Goal: Task Accomplishment & Management: Manage account settings

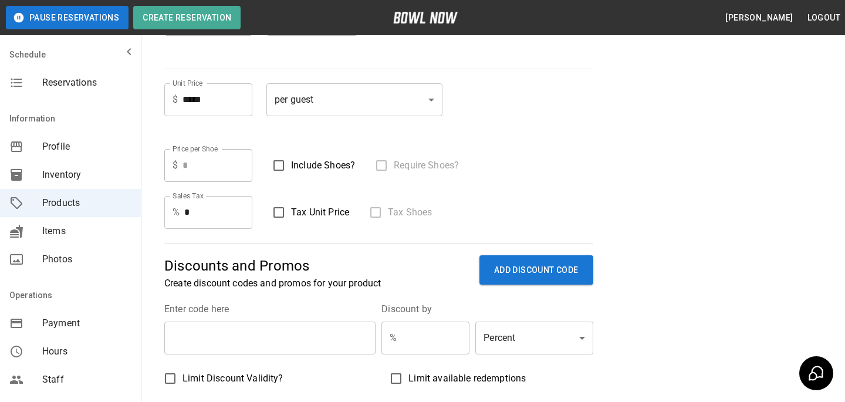
scroll to position [260, 0]
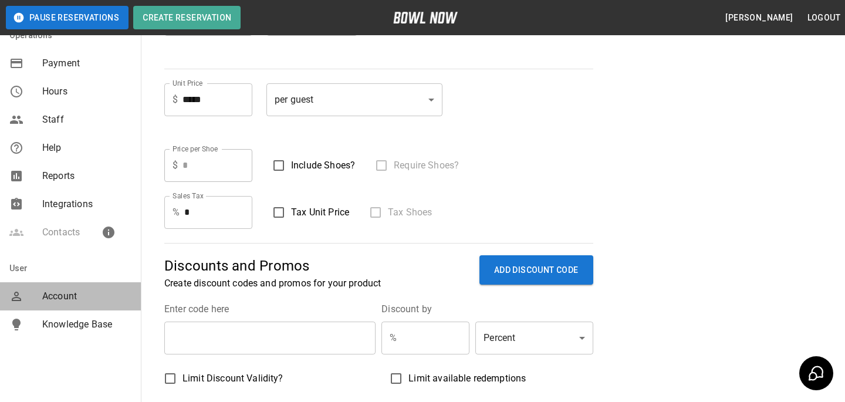
click at [58, 304] on div "Account" at bounding box center [70, 296] width 141 height 28
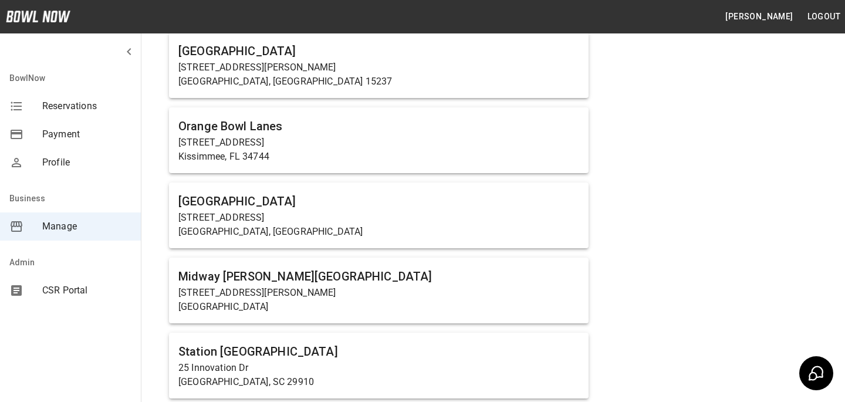
scroll to position [4951, 0]
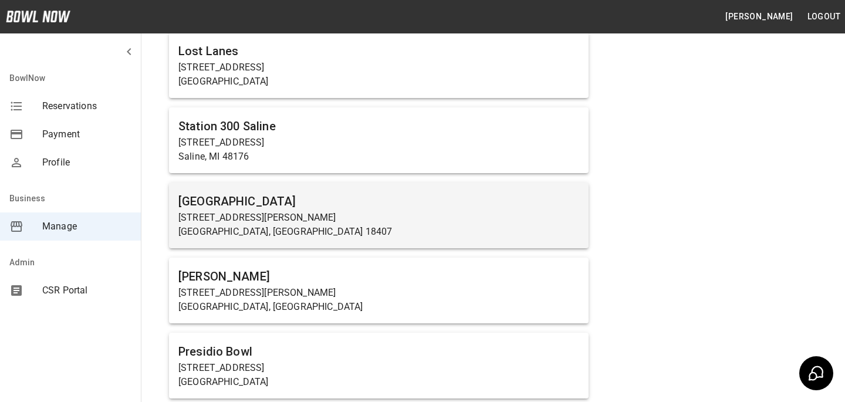
click at [365, 185] on div "[GEOGRAPHIC_DATA] [STREET_ADDRESS][PERSON_NAME]" at bounding box center [378, 215] width 419 height 66
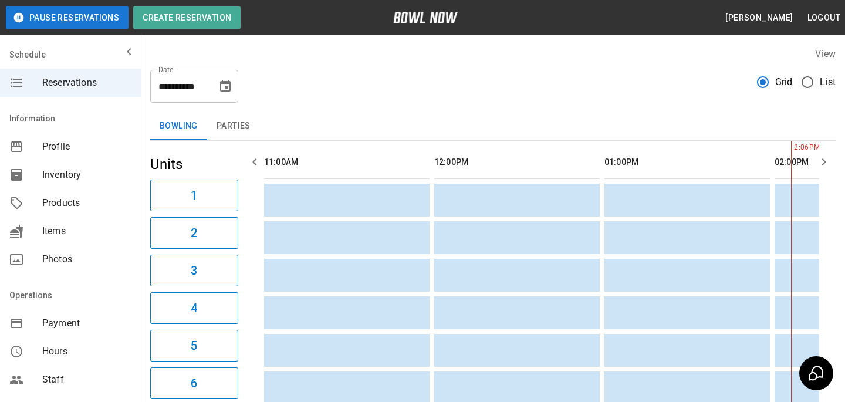
click at [77, 201] on span "Products" at bounding box center [86, 203] width 89 height 14
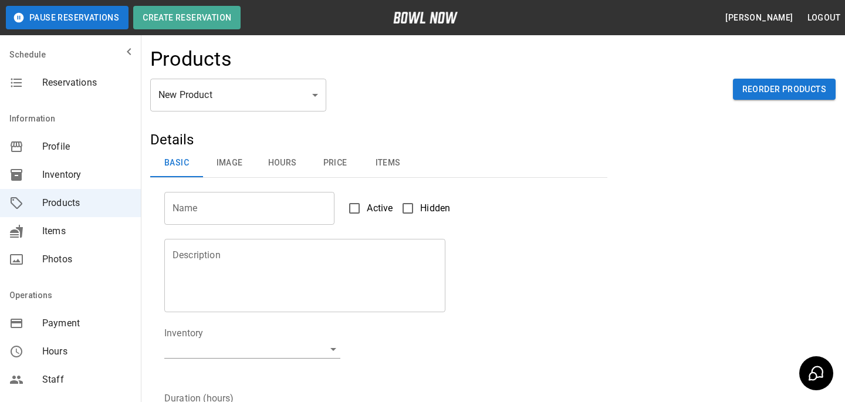
click at [219, 102] on body "Pause Reservations Create Reservation Bradey Powell Logout Schedule Reservation…" at bounding box center [422, 378] width 845 height 756
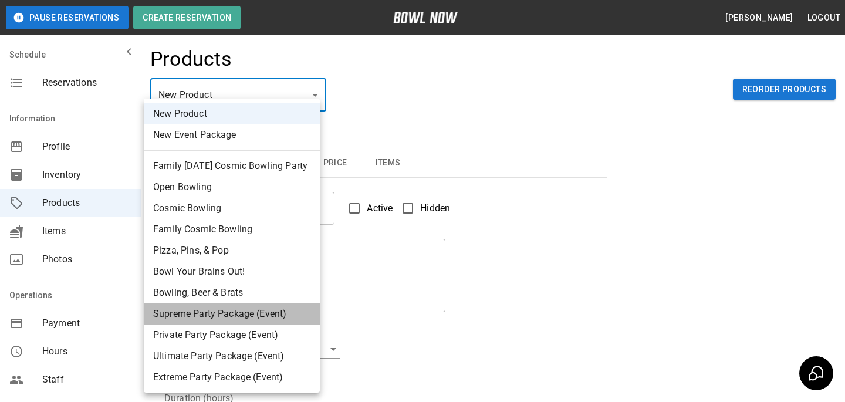
click at [238, 306] on li "Supreme Party Package (Event)" at bounding box center [232, 313] width 176 height 21
type input "*"
type input "**********"
type textarea "**********"
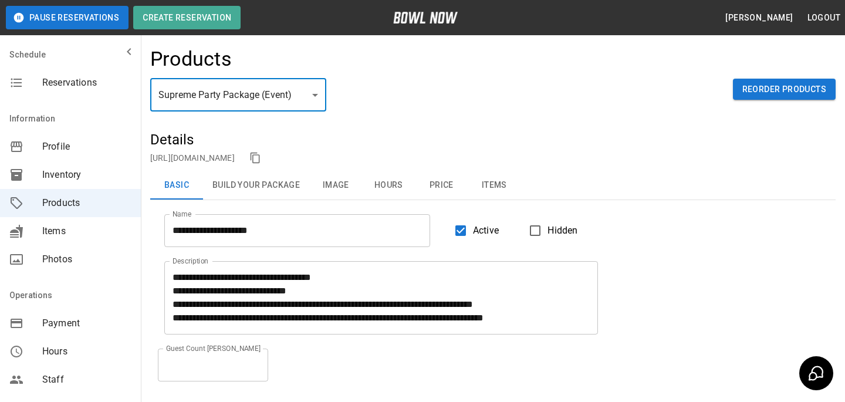
click at [470, 182] on button "Items" at bounding box center [494, 185] width 53 height 28
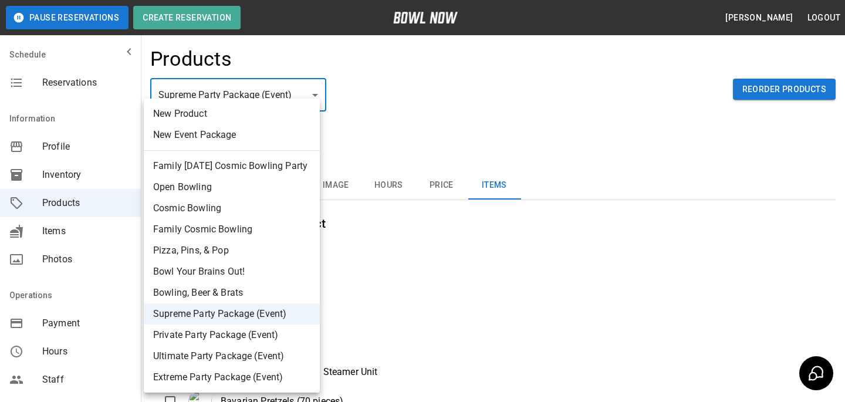
click at [228, 330] on li "Private Party Package (Event)" at bounding box center [232, 334] width 176 height 21
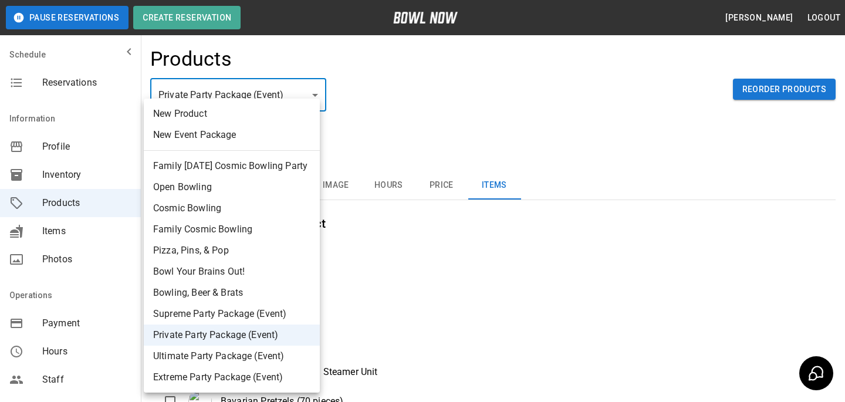
click at [255, 312] on li "Supreme Party Package (Event)" at bounding box center [232, 313] width 176 height 21
type input "*"
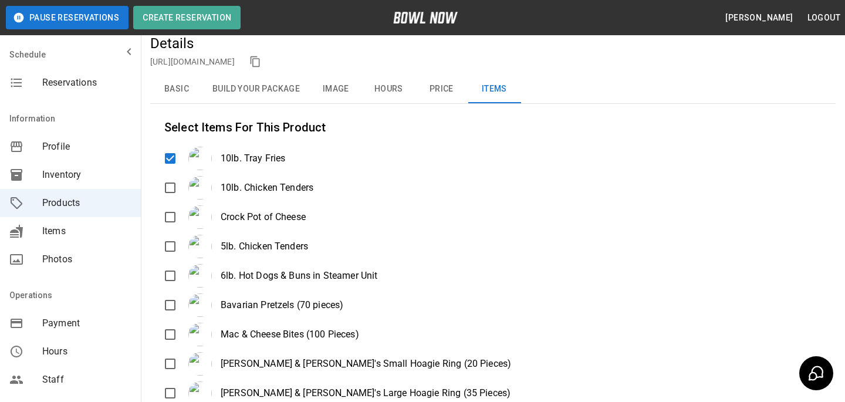
scroll to position [132, 0]
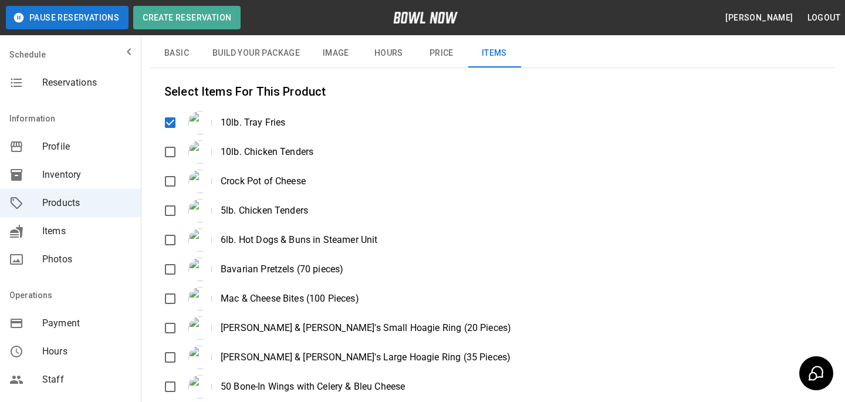
click at [184, 163] on div "10lb. Chicken Tenders" at bounding box center [247, 151] width 131 height 23
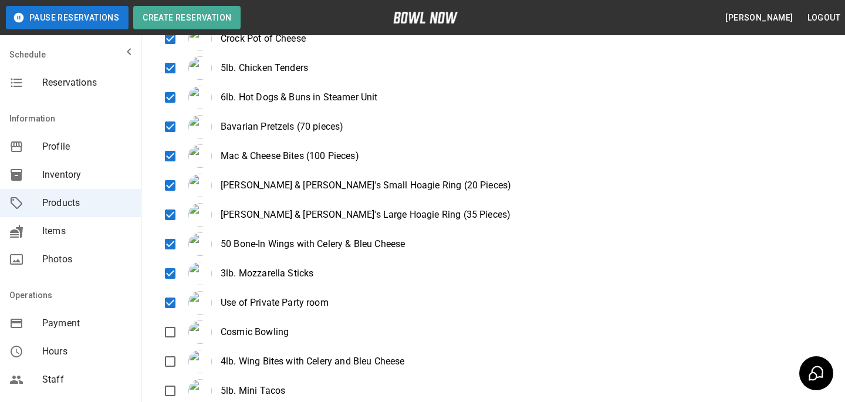
scroll to position [396, 0]
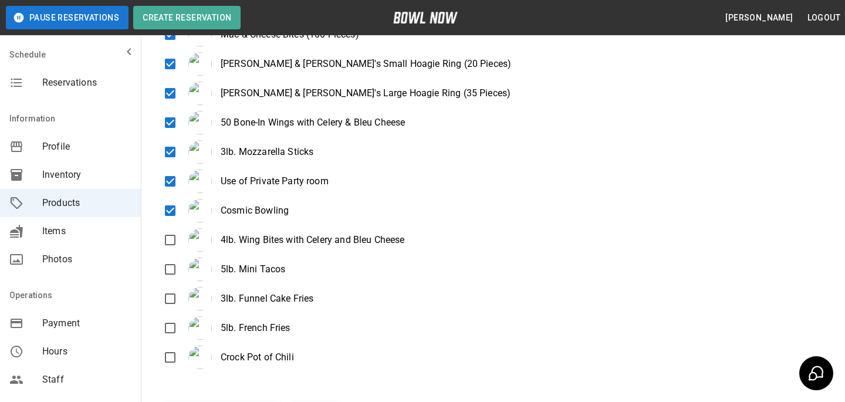
click at [174, 253] on div "10lb. Tray Fries 10lb. Chicken Tenders Crock Pot of Cheese 5lb. Chicken Tenders…" at bounding box center [492, 106] width 657 height 528
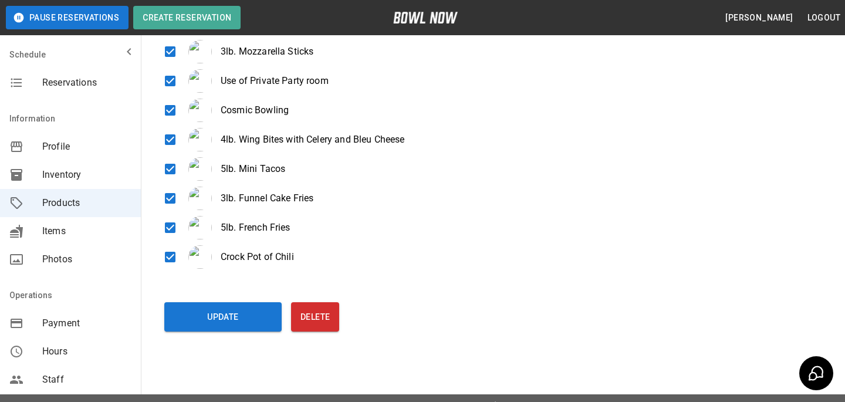
scroll to position [513, 0]
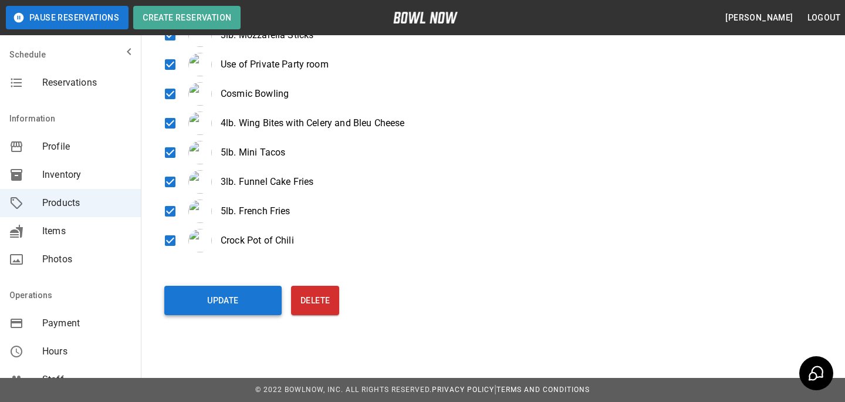
click at [204, 311] on button "Update" at bounding box center [222, 300] width 117 height 29
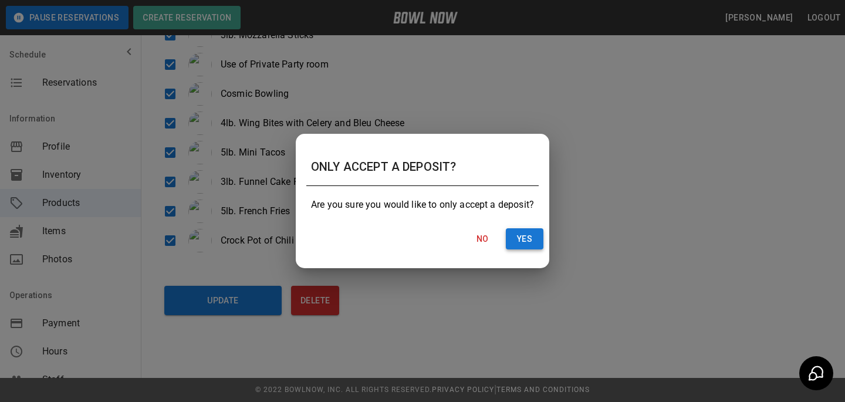
click at [541, 236] on button "Yes" at bounding box center [525, 239] width 38 height 22
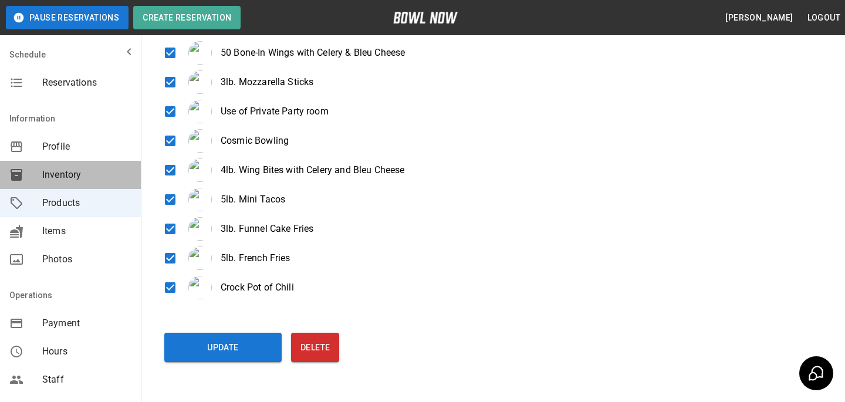
click at [55, 171] on span "Inventory" at bounding box center [86, 175] width 89 height 14
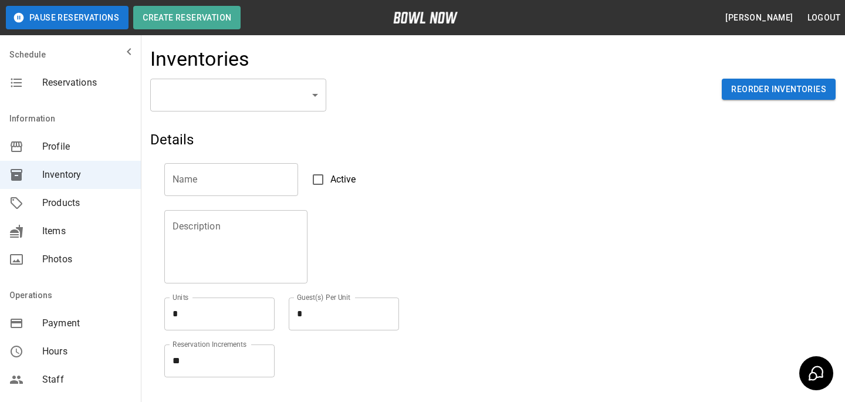
click at [80, 208] on span "Products" at bounding box center [86, 203] width 89 height 14
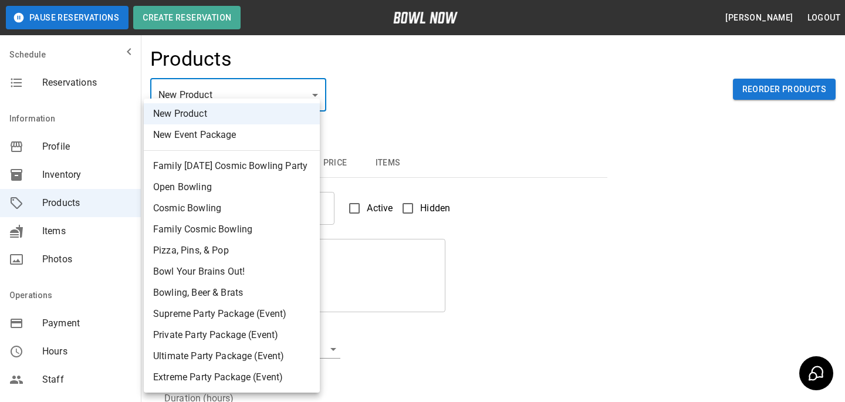
click at [223, 104] on body "Pause Reservations Create Reservation Bradey Powell Logout Schedule Reservation…" at bounding box center [422, 378] width 845 height 756
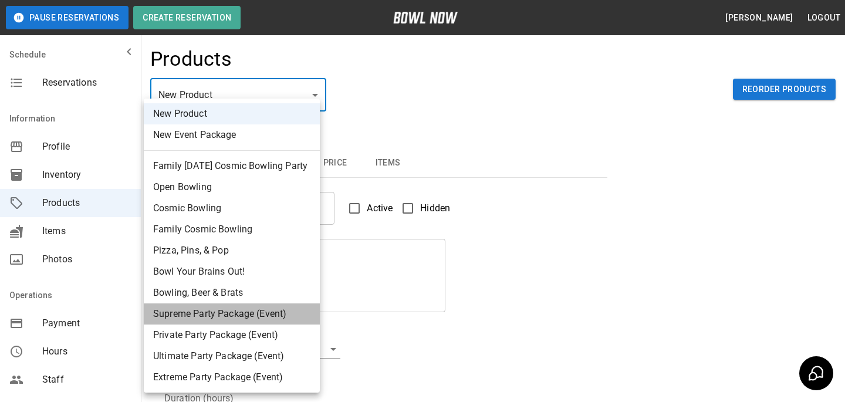
click at [276, 320] on li "Supreme Party Package (Event)" at bounding box center [232, 313] width 176 height 21
type input "*"
type input "**********"
type textarea "**********"
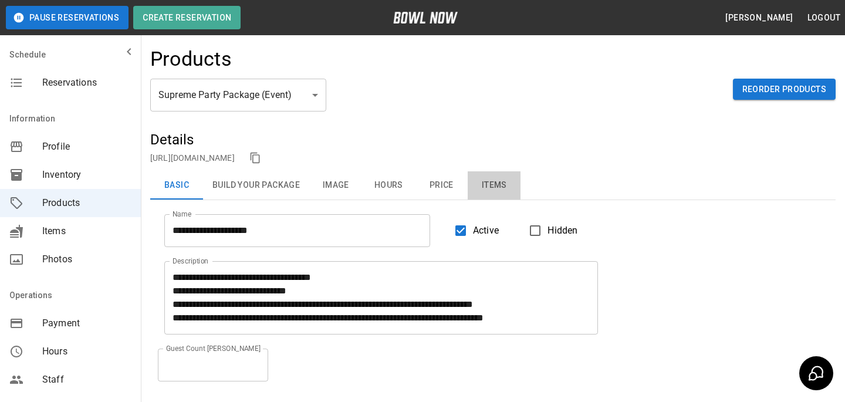
click at [486, 184] on button "Items" at bounding box center [494, 185] width 53 height 28
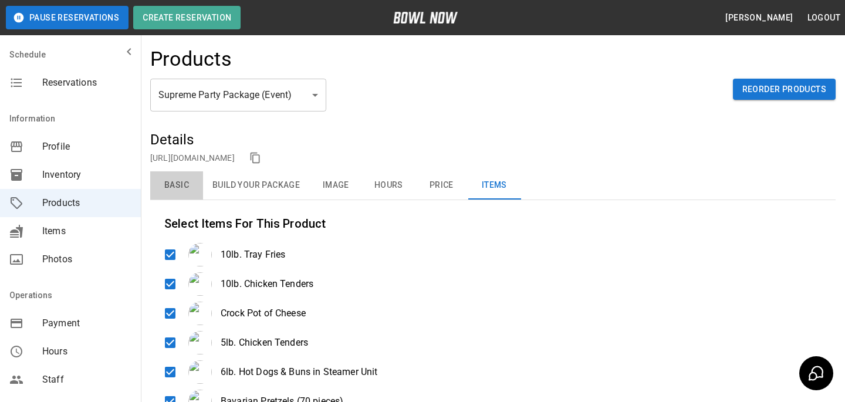
click at [180, 193] on button "Basic" at bounding box center [176, 185] width 53 height 28
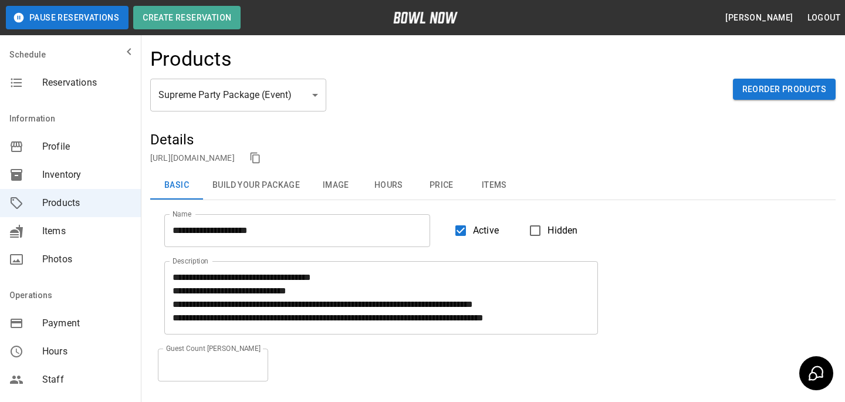
click at [226, 157] on link "https://bowlnow.com/places/Xmh61pqfYjQiq1MpHFTx?pid=aR7mJvqalYQPmmcfQ2oV" at bounding box center [192, 157] width 84 height 9
click at [488, 180] on button "Items" at bounding box center [494, 185] width 53 height 28
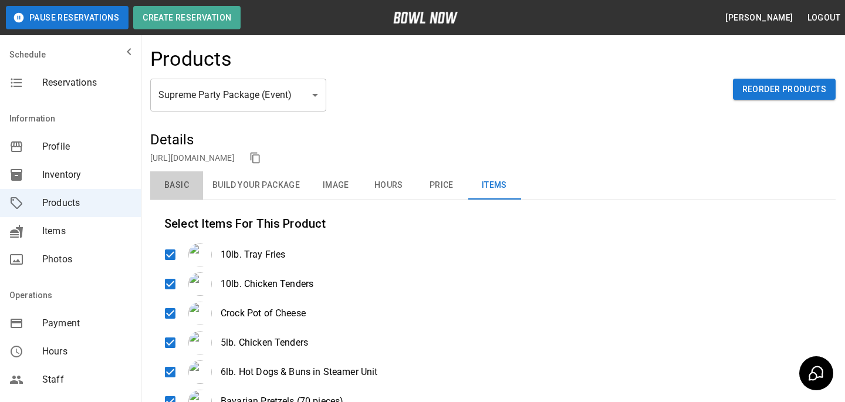
click at [167, 189] on button "Basic" at bounding box center [176, 185] width 53 height 28
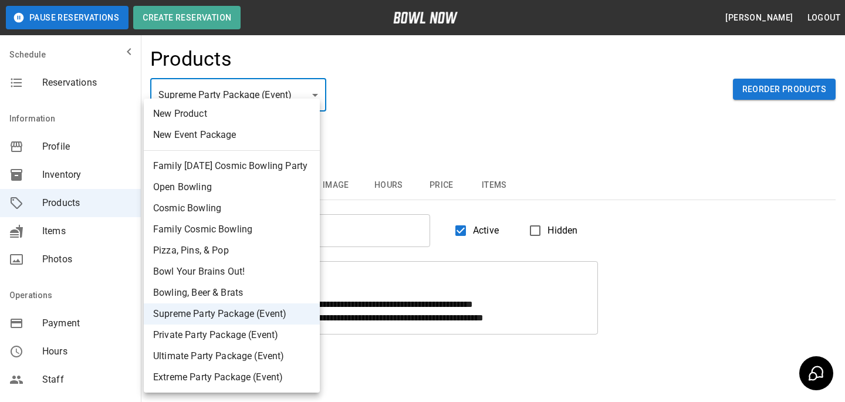
click at [246, 101] on body "**********" at bounding box center [422, 265] width 845 height 530
click at [247, 333] on li "Private Party Package (Event)" at bounding box center [232, 334] width 176 height 21
type input "*"
type input "**********"
type textarea "**********"
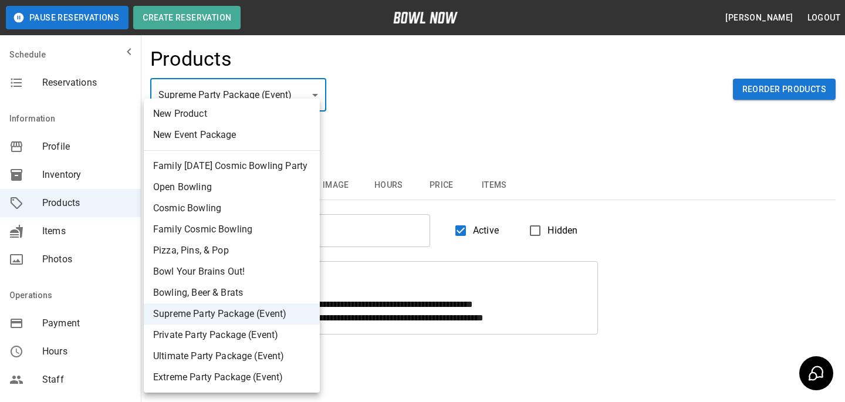
type input "**"
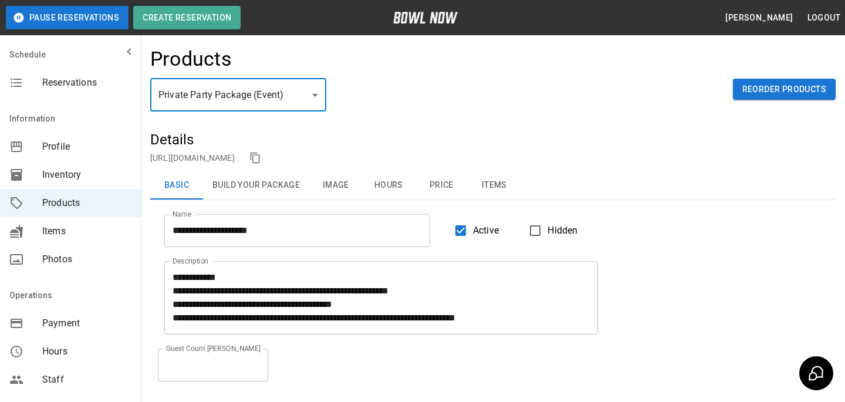
click at [498, 186] on button "Items" at bounding box center [494, 185] width 53 height 28
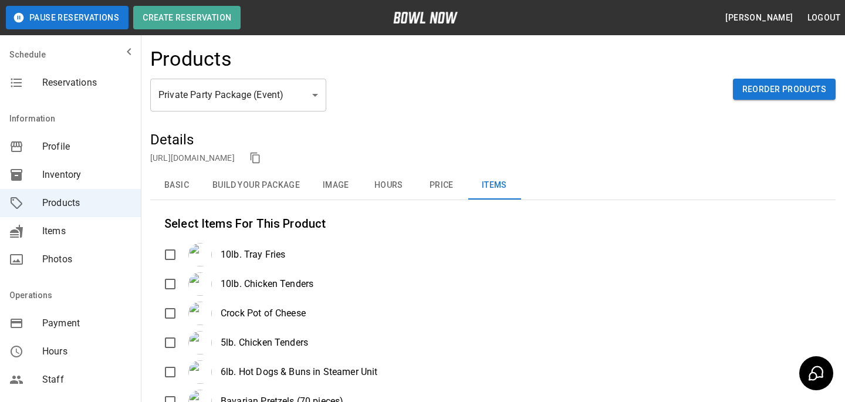
click at [184, 262] on div "10lb. Tray Fries" at bounding box center [233, 254] width 103 height 23
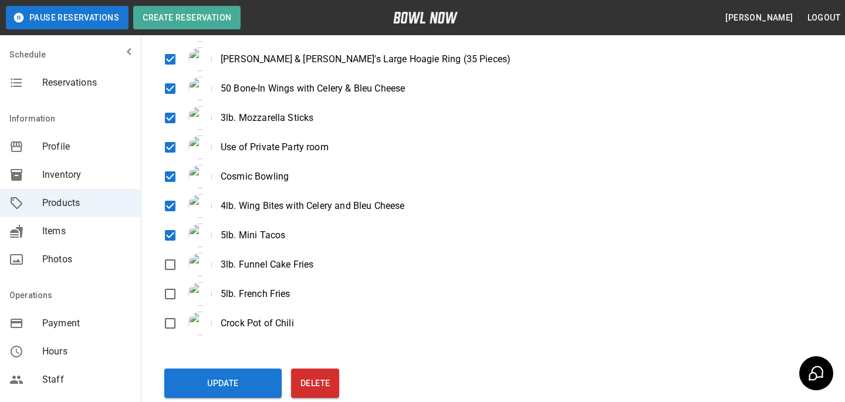
scroll to position [429, 0]
click at [205, 377] on button "Update" at bounding box center [222, 383] width 117 height 29
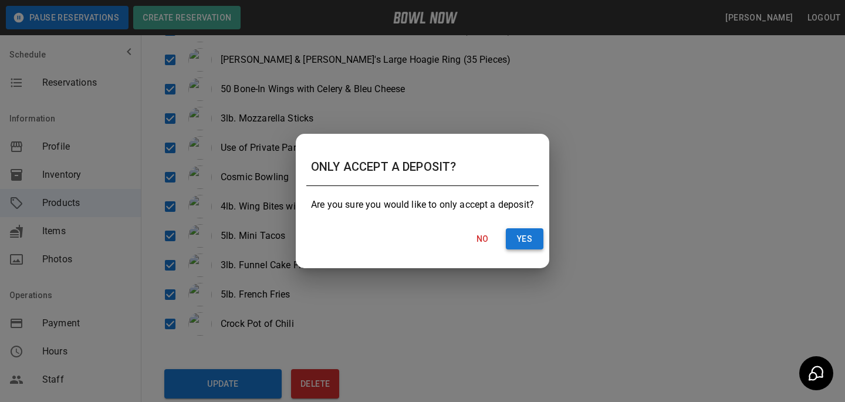
click at [520, 233] on button "Yes" at bounding box center [525, 239] width 38 height 22
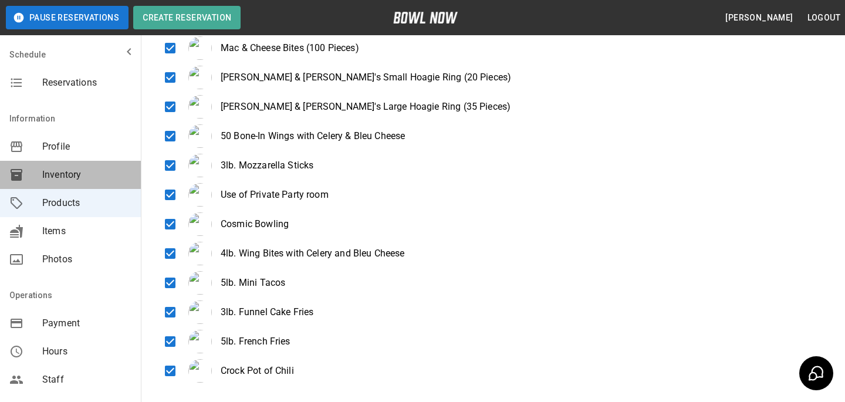
click at [71, 164] on div "Inventory" at bounding box center [70, 175] width 141 height 28
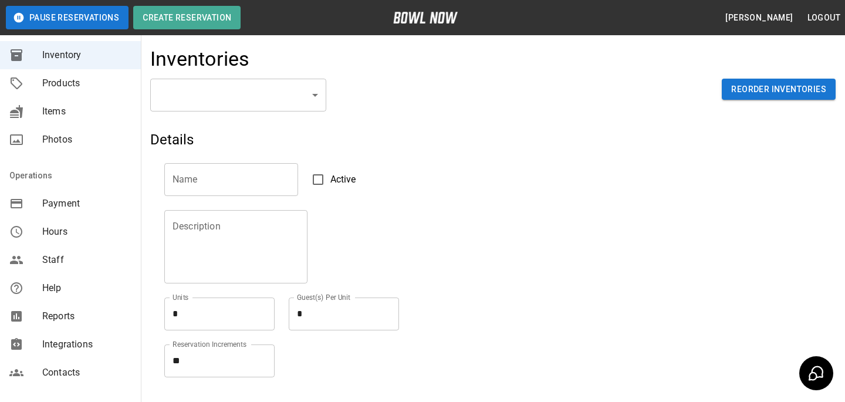
scroll to position [130, 0]
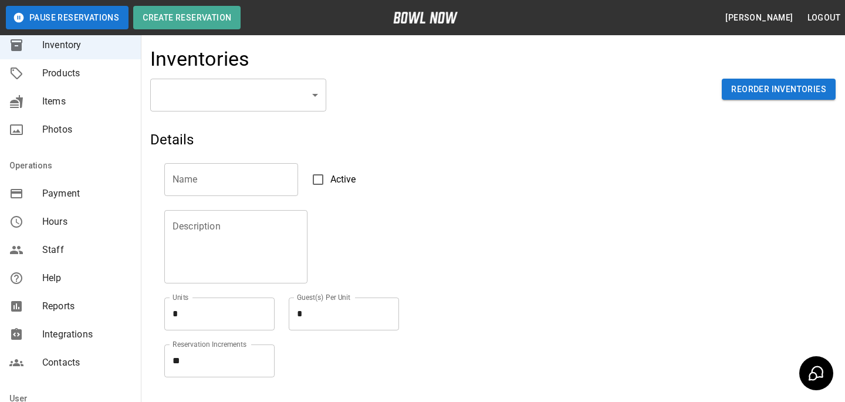
click at [76, 325] on div "Integrations" at bounding box center [70, 334] width 141 height 28
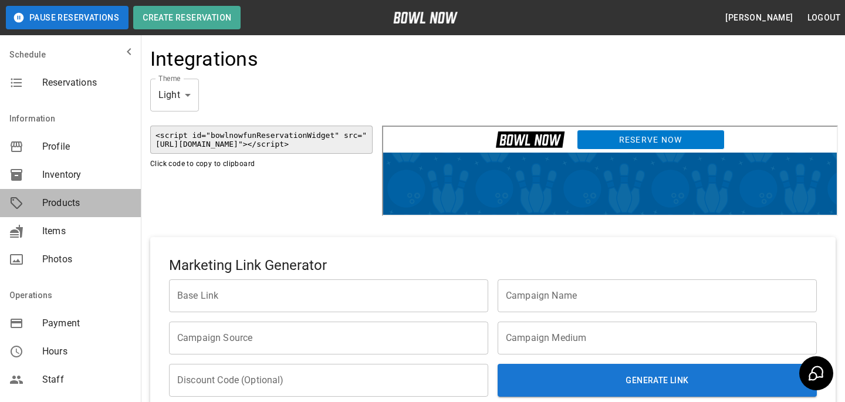
click at [99, 214] on div "Products" at bounding box center [70, 203] width 141 height 28
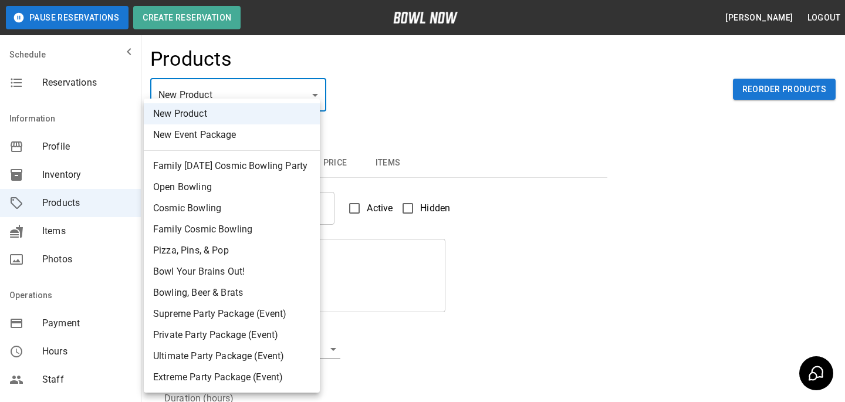
click at [306, 104] on body "Pause Reservations Create Reservation Bradey Powell Logout Schedule Reservation…" at bounding box center [422, 378] width 845 height 756
click at [209, 313] on li "Supreme Party Package (Event)" at bounding box center [232, 313] width 176 height 21
type input "*"
type input "**********"
type textarea "**********"
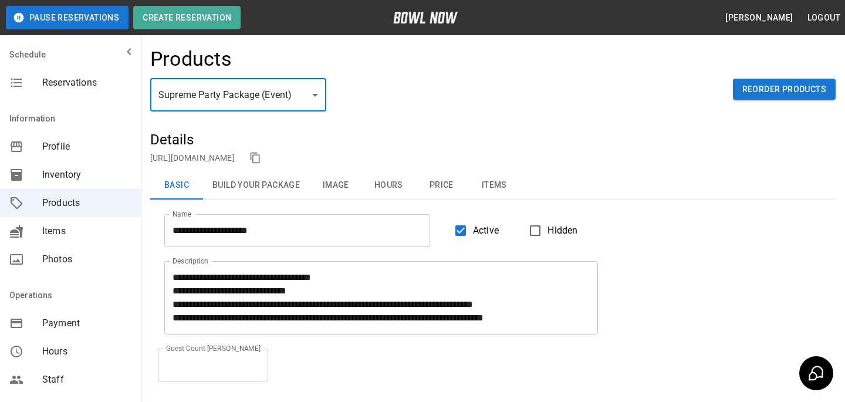
click at [486, 178] on button "Items" at bounding box center [494, 185] width 53 height 28
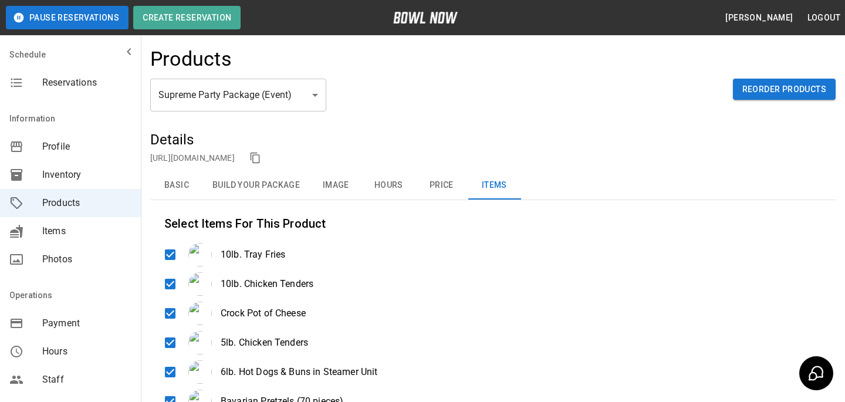
click at [163, 182] on button "Basic" at bounding box center [176, 185] width 53 height 28
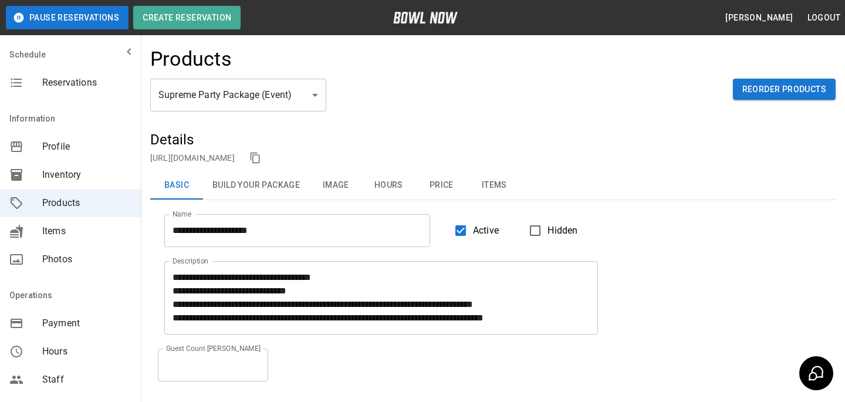
click at [256, 120] on div "Supreme Party Package (Event) * ​ Reorder Products" at bounding box center [492, 105] width 685 height 52
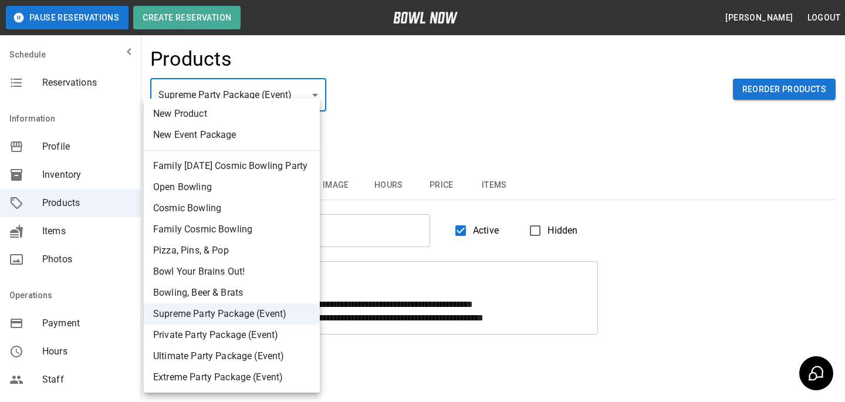
click at [269, 99] on body "**********" at bounding box center [422, 265] width 845 height 530
click at [242, 338] on li "Private Party Package (Event)" at bounding box center [232, 334] width 176 height 21
type input "*"
type input "**********"
type textarea "**********"
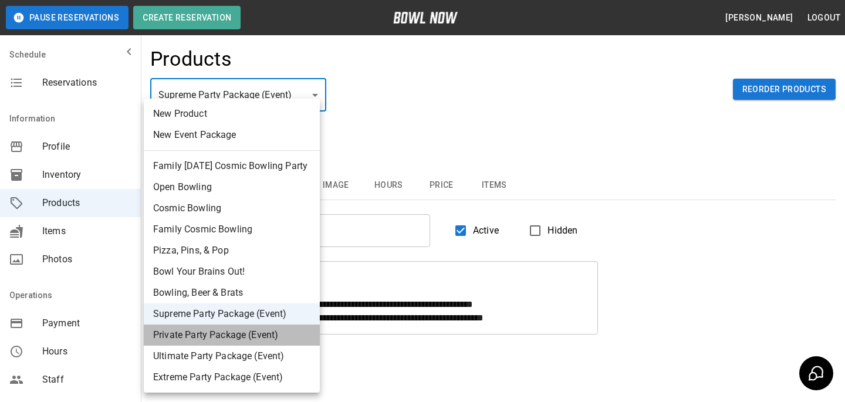
type input "**"
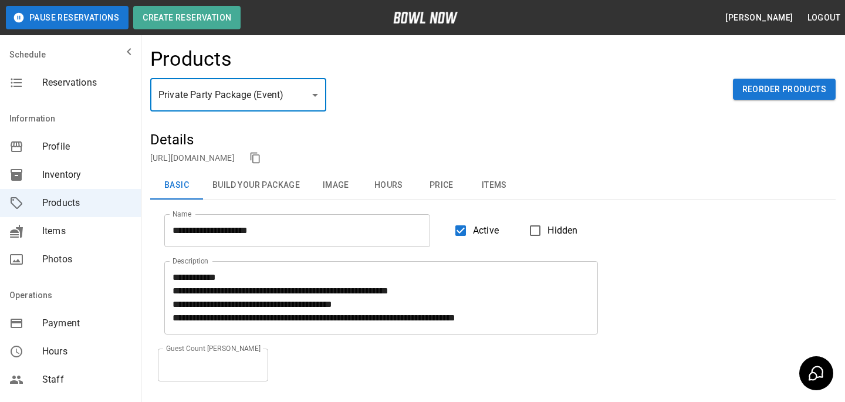
click at [505, 186] on button "Items" at bounding box center [494, 185] width 53 height 28
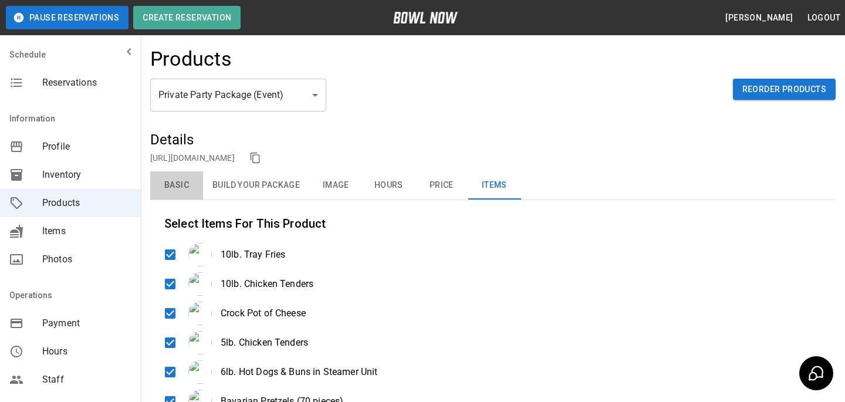
click at [175, 188] on button "Basic" at bounding box center [176, 185] width 53 height 28
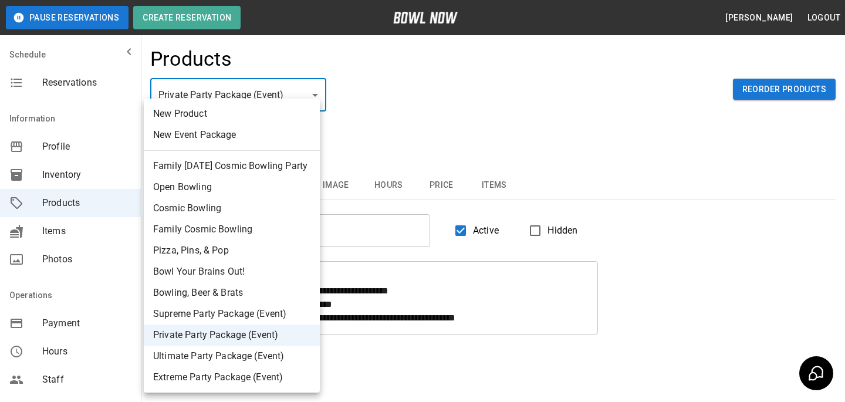
click at [254, 93] on body "**********" at bounding box center [422, 265] width 845 height 530
click at [246, 348] on li "Ultimate Party Package (Event)" at bounding box center [232, 356] width 176 height 21
type input "*"
type input "**********"
type textarea "**********"
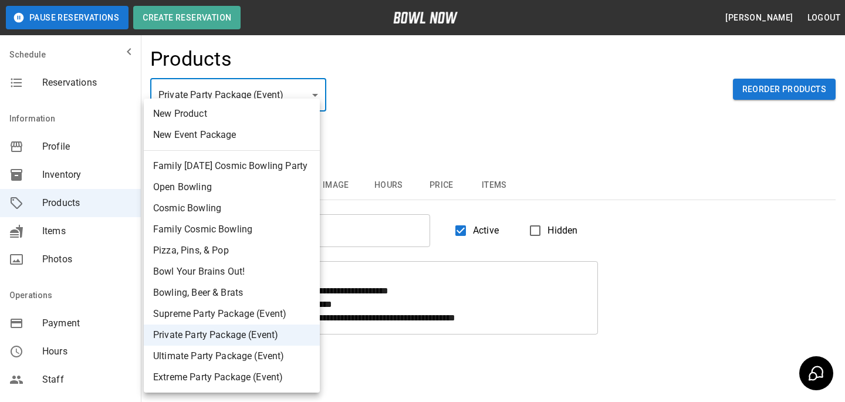
type input "**"
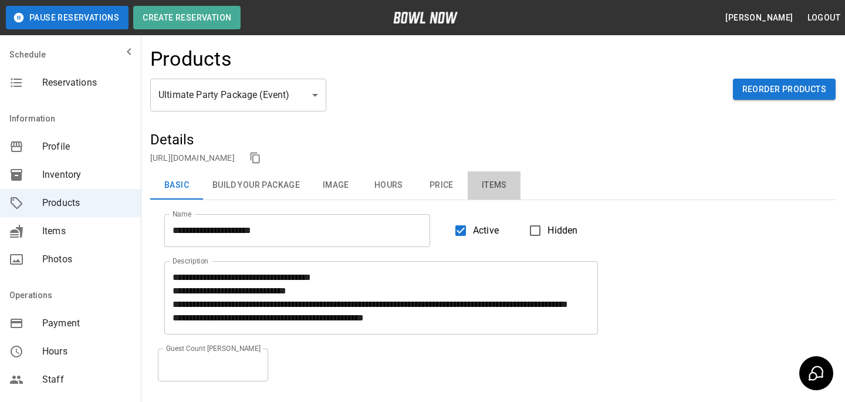
click at [479, 184] on button "Items" at bounding box center [494, 185] width 53 height 28
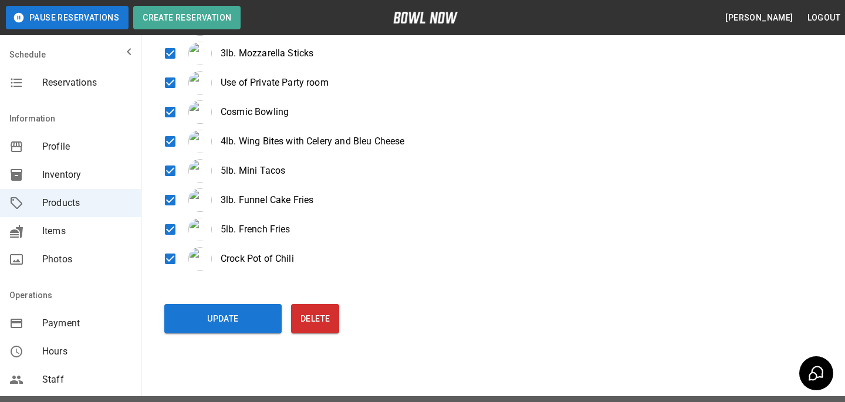
scroll to position [495, 0]
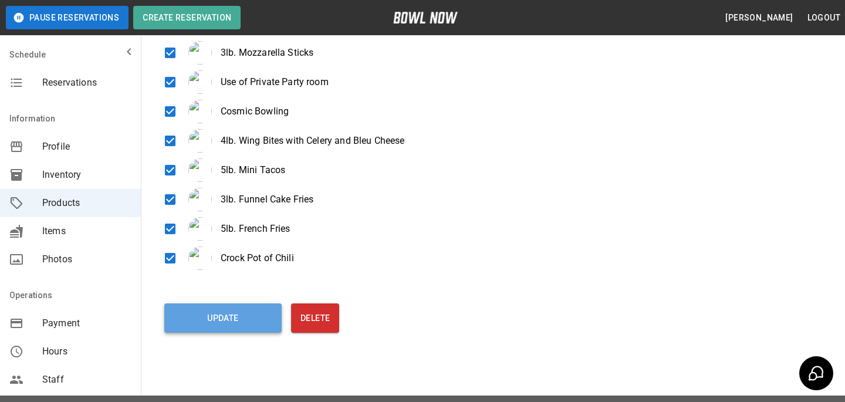
click at [187, 310] on button "Update" at bounding box center [222, 317] width 117 height 29
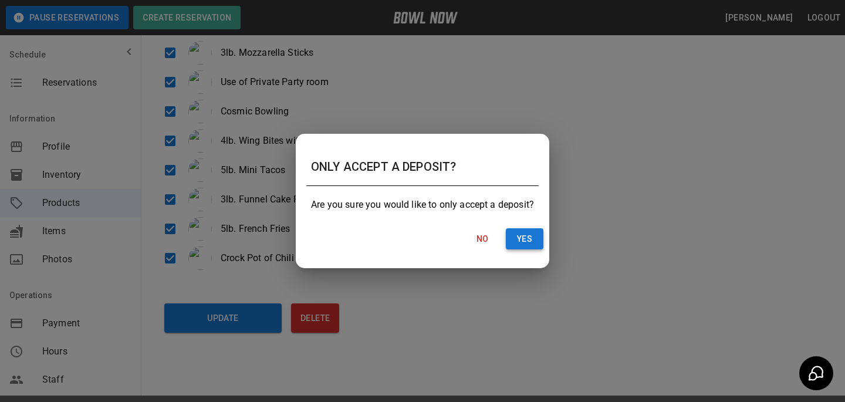
click at [529, 242] on button "Yes" at bounding box center [525, 239] width 38 height 22
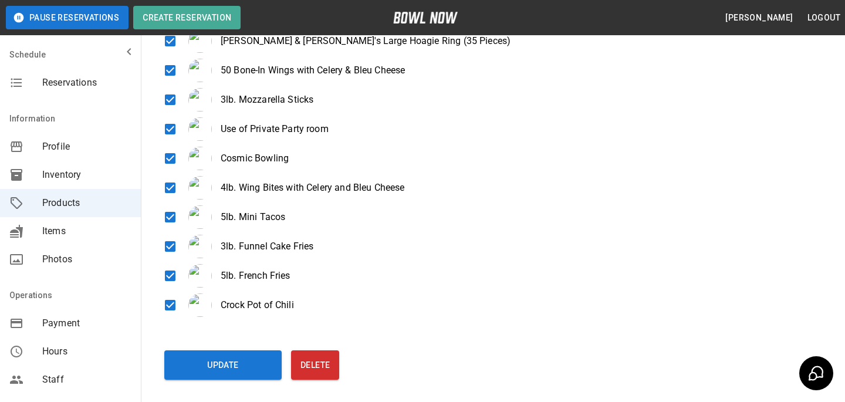
scroll to position [0, 0]
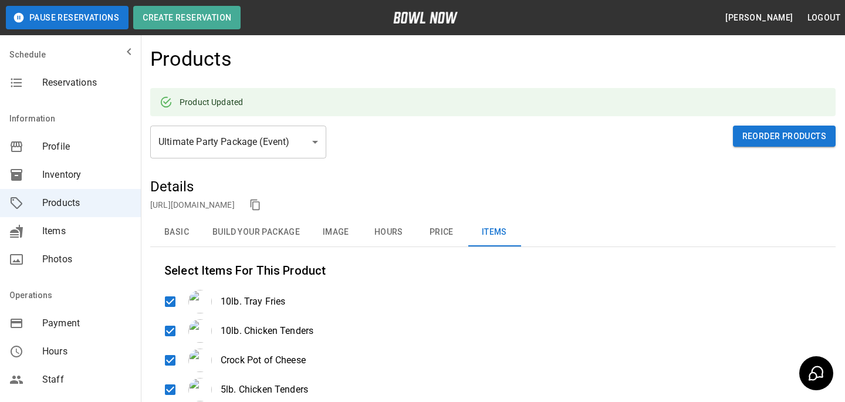
click at [181, 236] on button "Basic" at bounding box center [176, 232] width 53 height 28
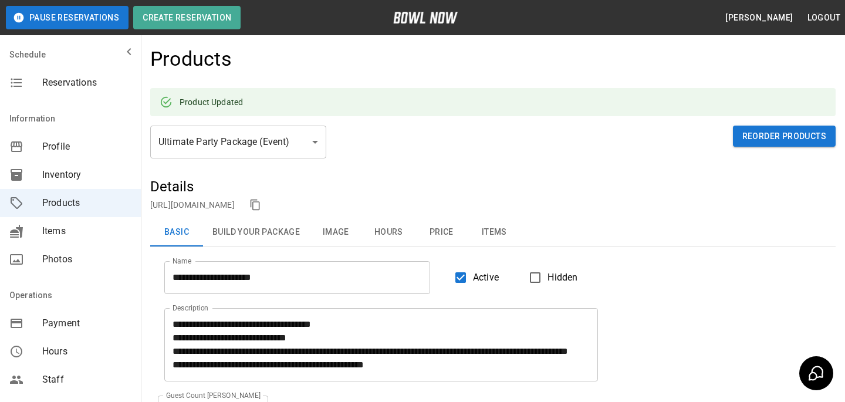
click at [100, 236] on span "Items" at bounding box center [86, 231] width 89 height 14
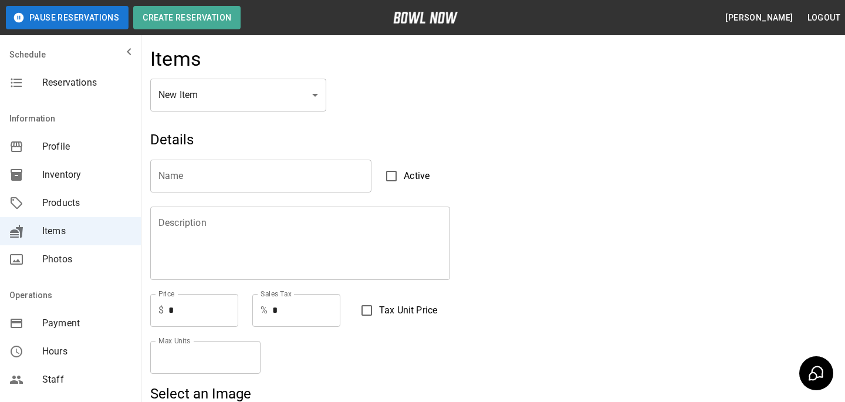
click at [101, 194] on div "Products" at bounding box center [70, 203] width 141 height 28
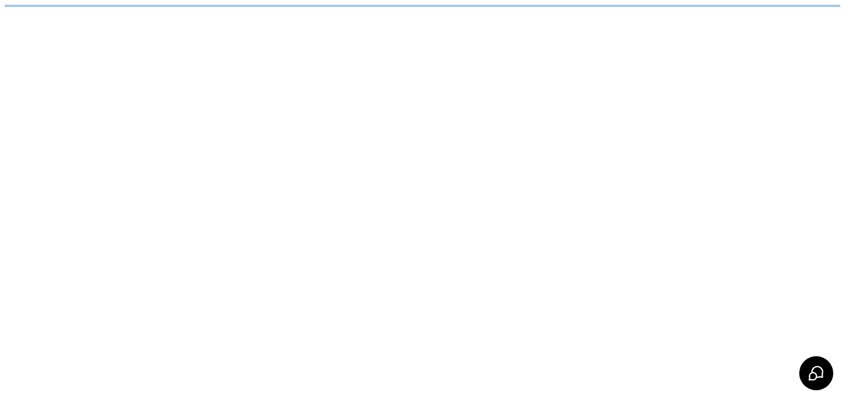
click at [275, 12] on html "/businesses/Xmh61pqfYjQiq1MpHFTx/products" at bounding box center [422, 6] width 845 height 12
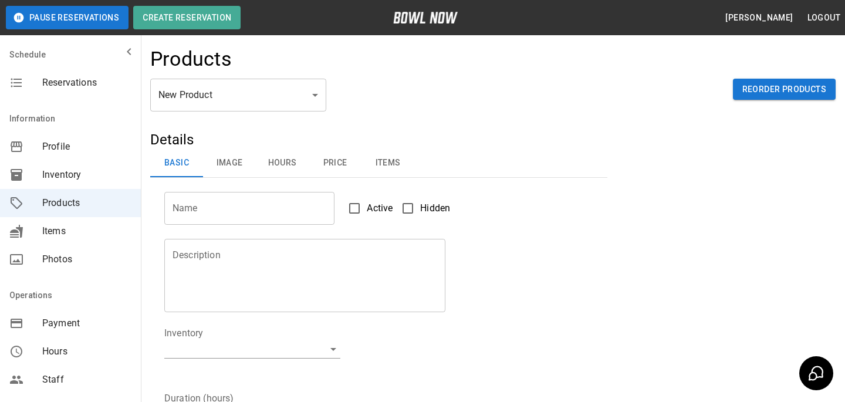
click at [273, 110] on body "Pause Reservations Create Reservation Bradey Powell Logout Schedule Reservation…" at bounding box center [422, 378] width 845 height 756
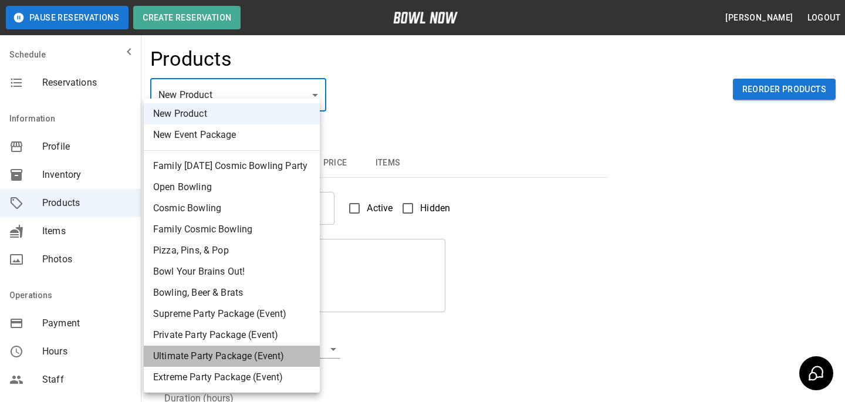
click at [242, 361] on li "Ultimate Party Package (Event)" at bounding box center [232, 356] width 176 height 21
type input "*"
type input "**********"
type textarea "**********"
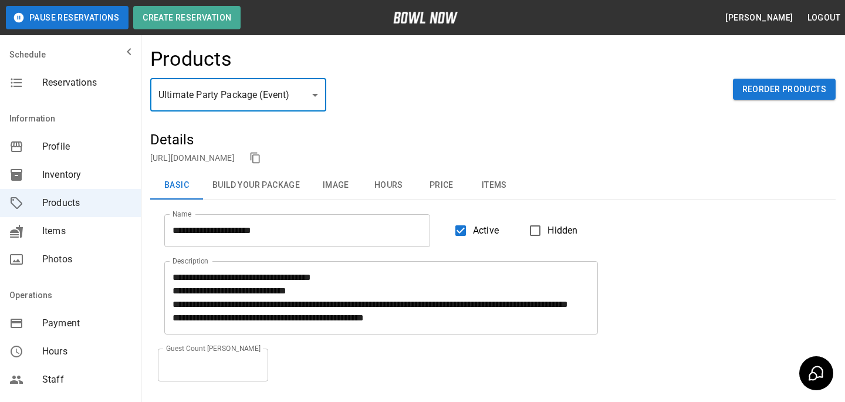
click at [467, 189] on button "Price" at bounding box center [441, 185] width 53 height 28
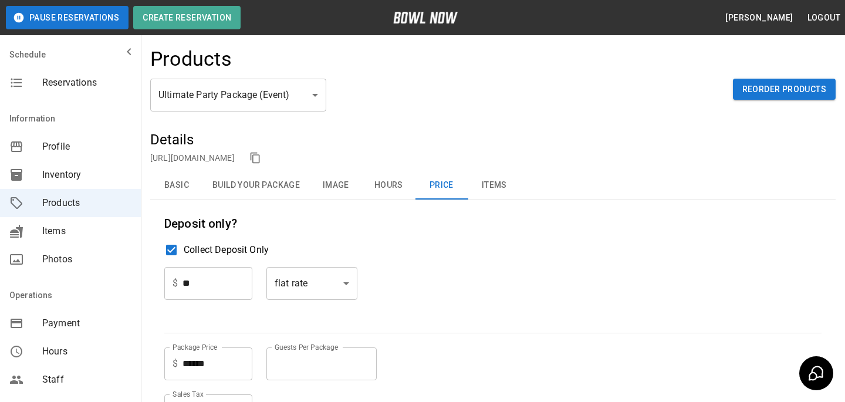
click at [476, 188] on button "Items" at bounding box center [494, 185] width 53 height 28
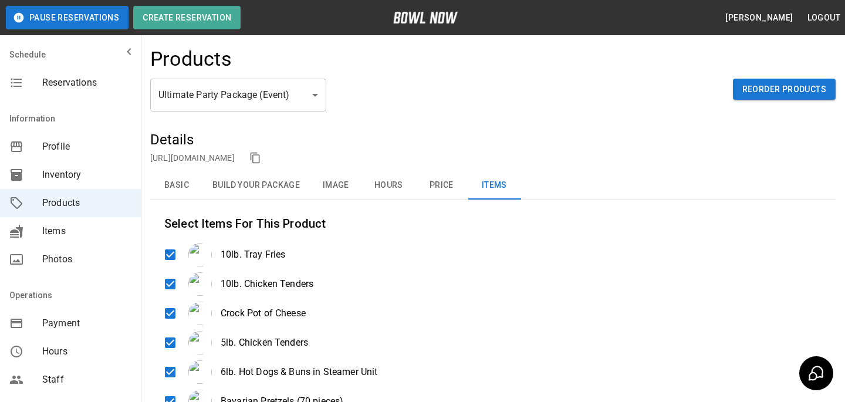
click at [170, 198] on button "Basic" at bounding box center [176, 185] width 53 height 28
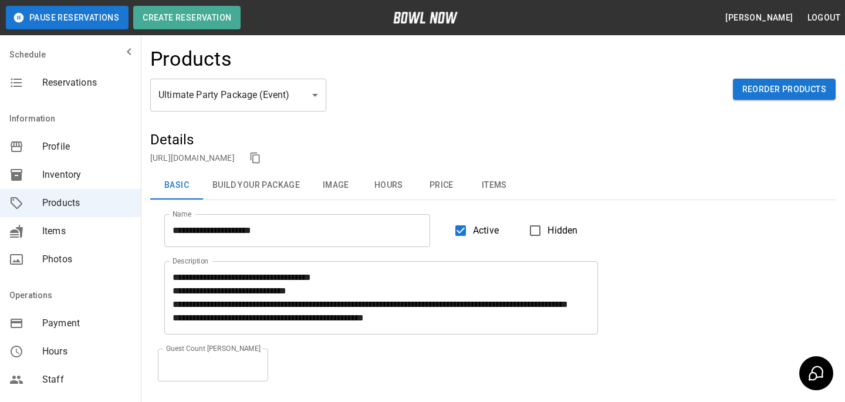
click at [284, 76] on div "Products" at bounding box center [492, 63] width 685 height 32
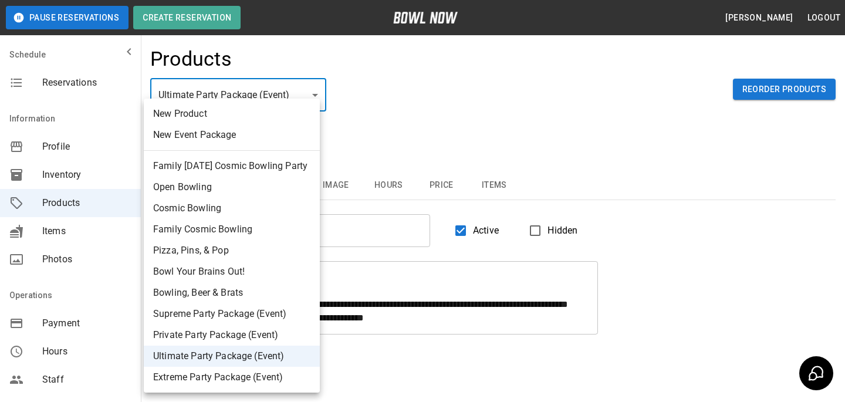
click at [282, 84] on body "**********" at bounding box center [422, 265] width 845 height 530
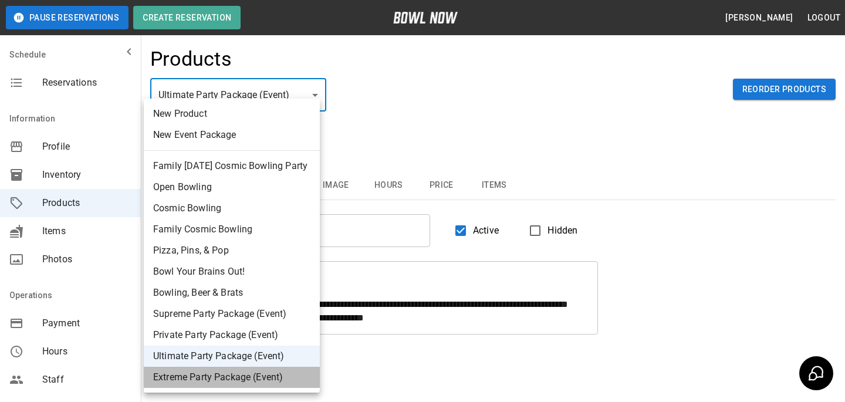
click at [245, 385] on li "Extreme Party Package (Event)" at bounding box center [232, 377] width 176 height 21
type input "**"
type input "**********"
type textarea "**********"
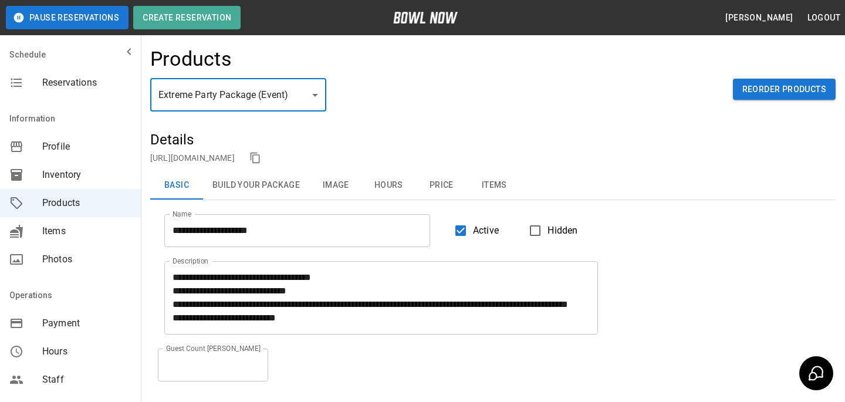
click at [500, 196] on button "Items" at bounding box center [494, 185] width 53 height 28
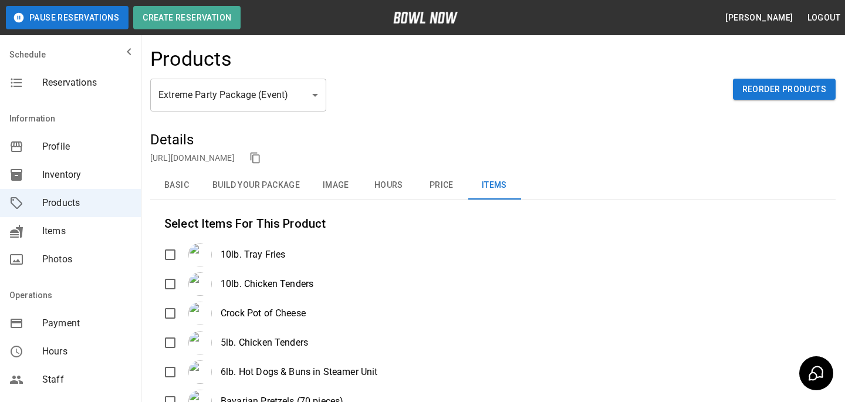
click at [182, 259] on div "10lb. Tray Fries" at bounding box center [233, 254] width 103 height 23
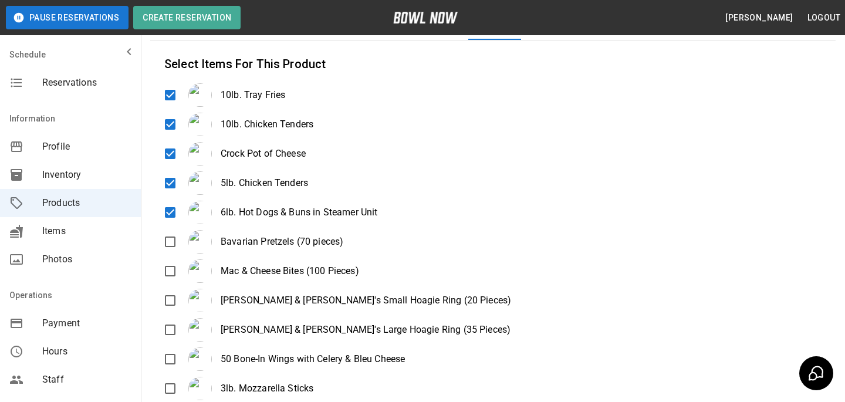
scroll to position [165, 0]
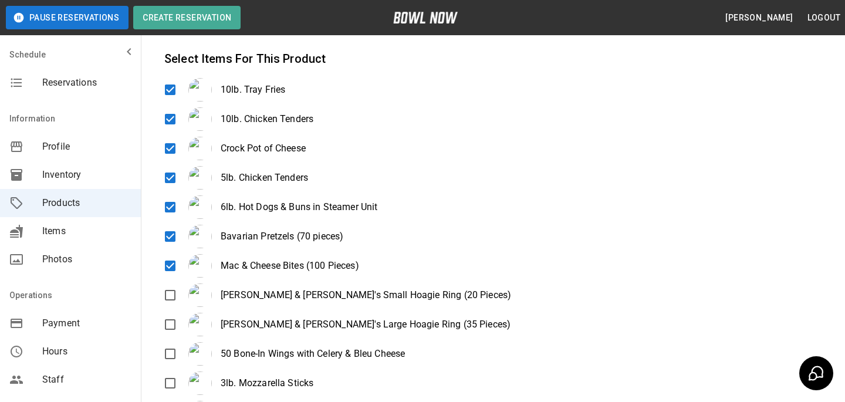
click at [171, 282] on div "10lb. Tray Fries 10lb. Chicken Tenders Crock Pot of Cheese 5lb. Chicken Tenders…" at bounding box center [492, 337] width 657 height 528
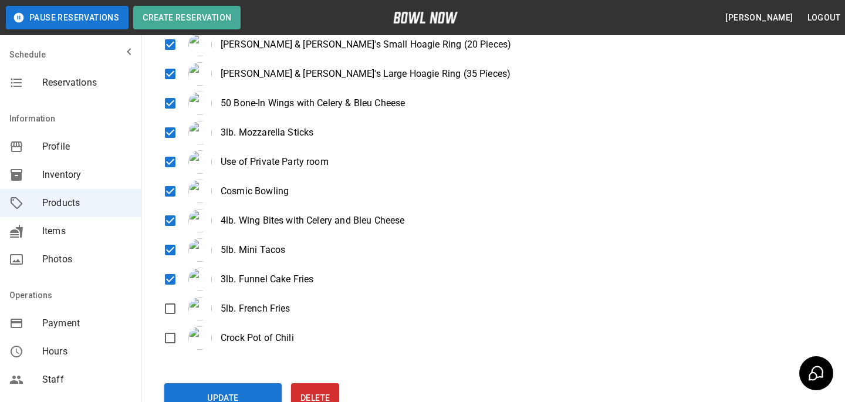
scroll to position [422, 0]
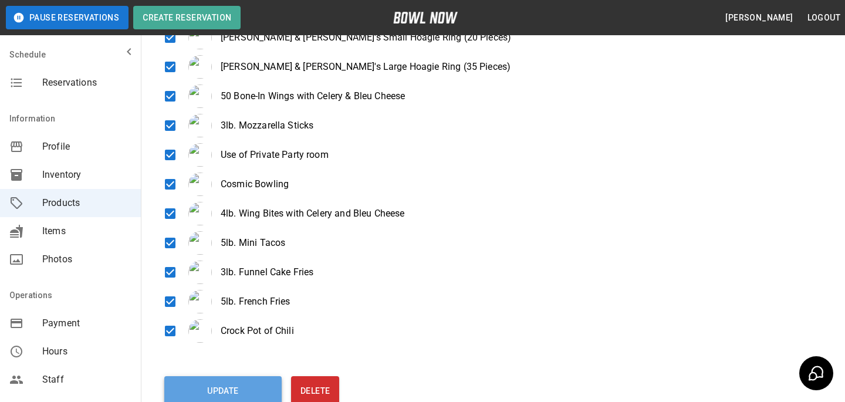
click at [208, 379] on button "Update" at bounding box center [222, 390] width 117 height 29
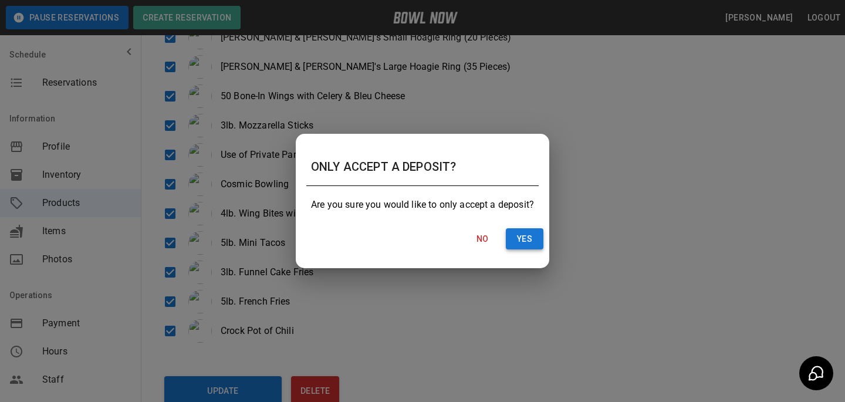
click at [515, 241] on button "Yes" at bounding box center [525, 239] width 38 height 22
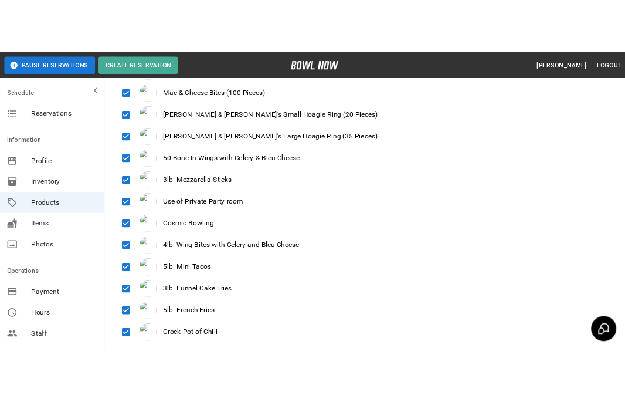
scroll to position [0, 0]
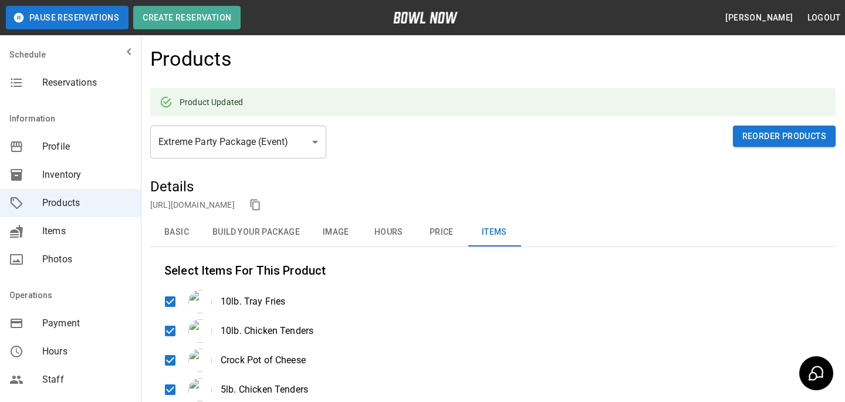
click at [97, 185] on div "Inventory" at bounding box center [70, 175] width 141 height 28
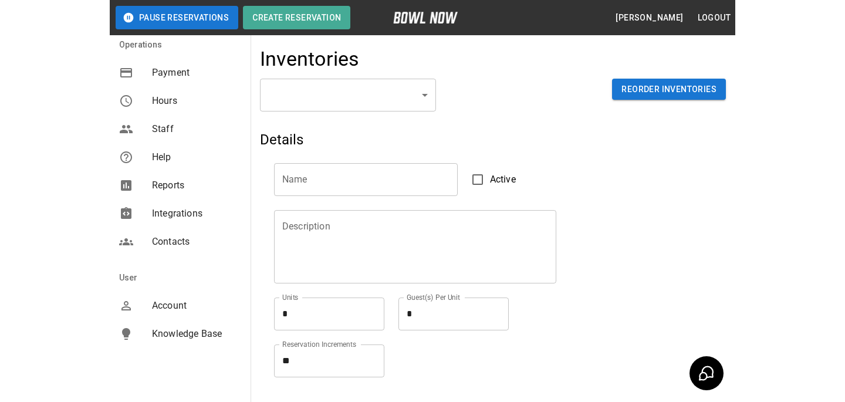
scroll to position [260, 0]
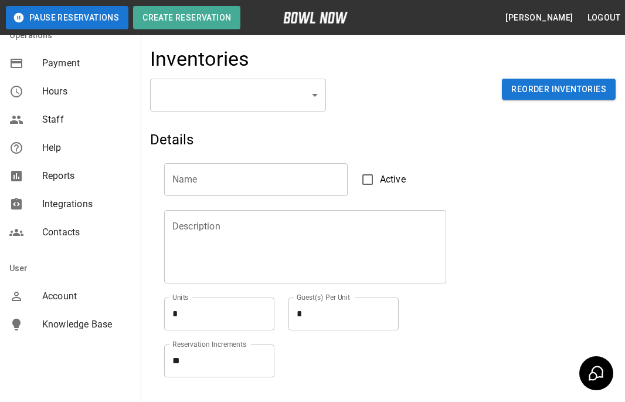
click at [84, 303] on div "Account" at bounding box center [70, 296] width 141 height 28
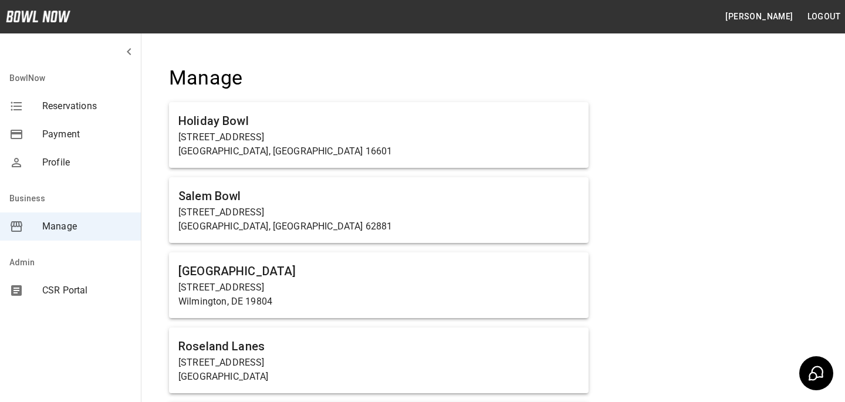
scroll to position [4275, 0]
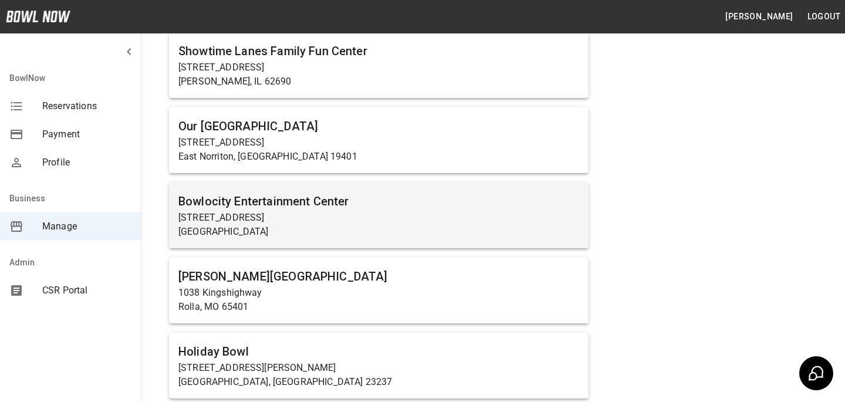
click at [271, 212] on p "2810 N Broadway Ave" at bounding box center [378, 218] width 401 height 14
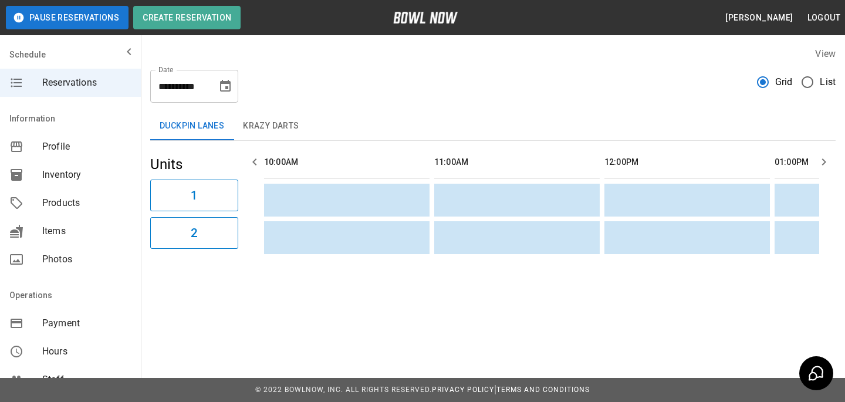
scroll to position [0, 681]
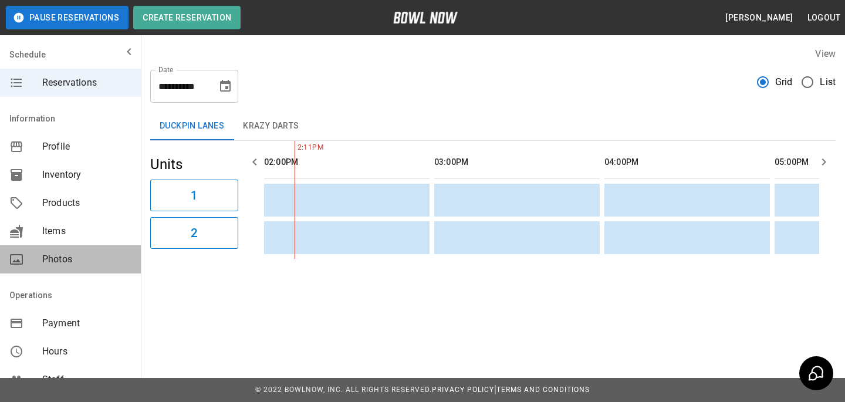
click at [86, 260] on span "Photos" at bounding box center [86, 259] width 89 height 14
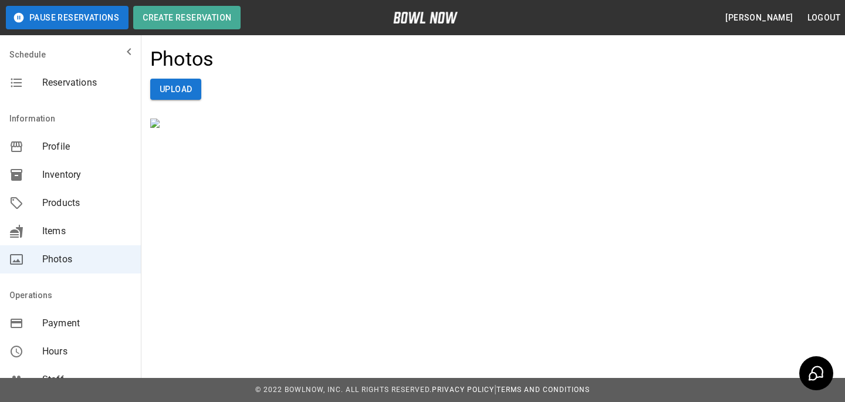
scroll to position [42, 0]
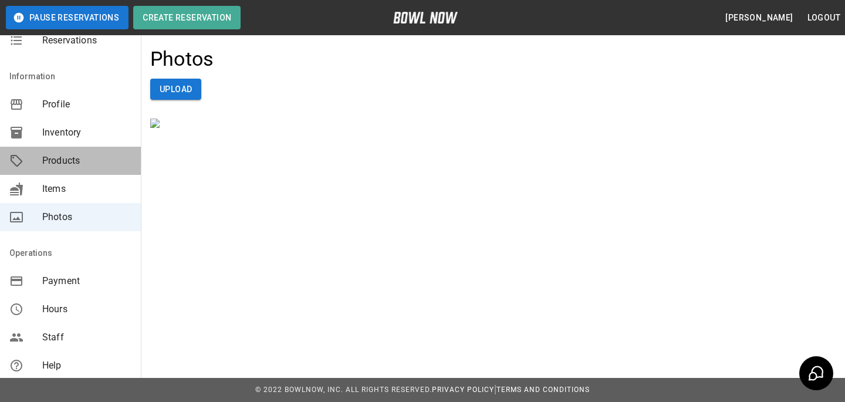
click at [93, 165] on span "Products" at bounding box center [86, 161] width 89 height 14
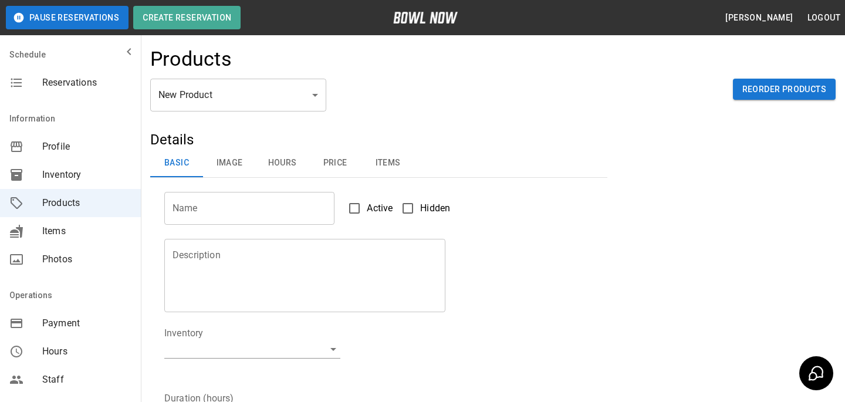
click at [164, 123] on div "New Product ** ​ Reorder Products" at bounding box center [492, 105] width 685 height 52
click at [168, 109] on body "Pause Reservations Create Reservation Bradey Powell Logout Schedule Reservation…" at bounding box center [422, 378] width 845 height 756
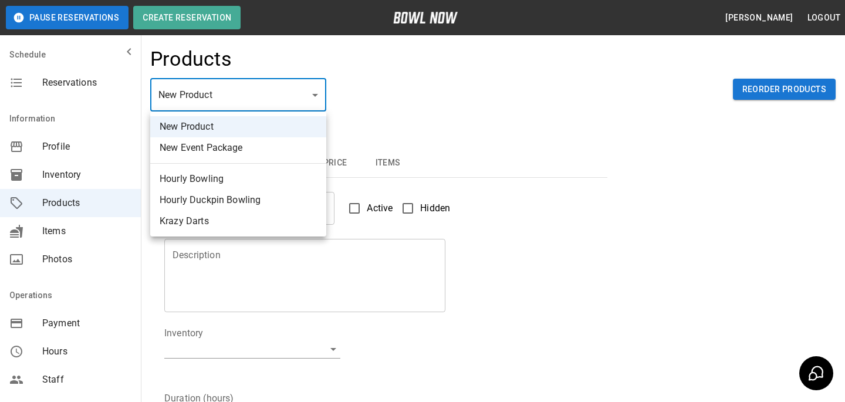
click at [202, 186] on li "Hourly Bowling" at bounding box center [238, 178] width 176 height 21
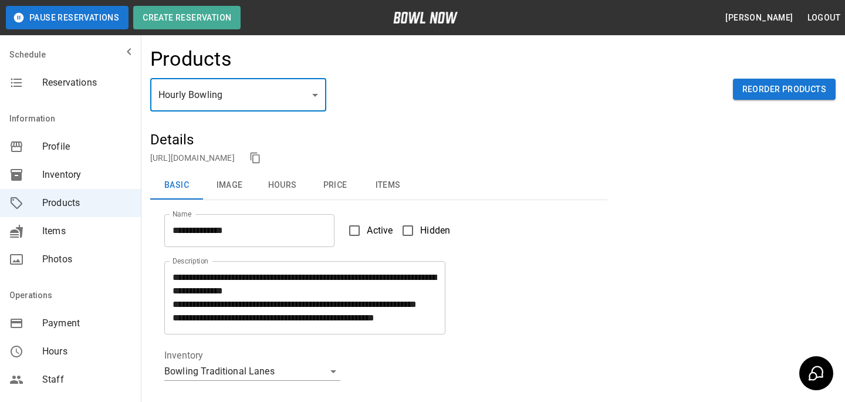
type input "*"
type input "**********"
type textarea "**********"
type input "**********"
type input "*"
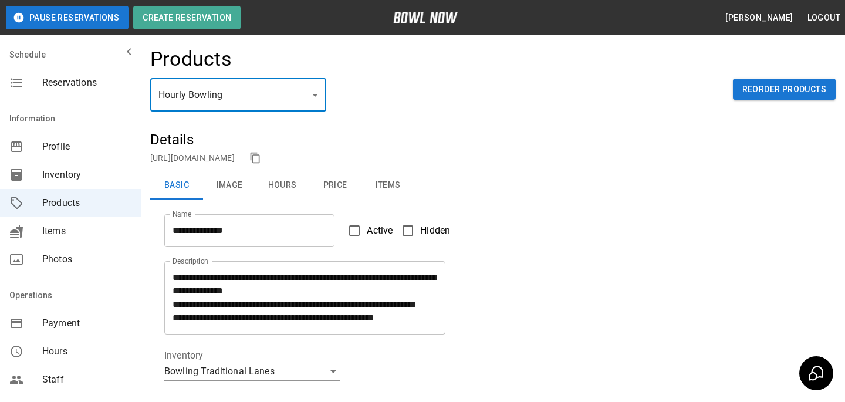
type input "*"
type input "**"
click at [231, 117] on div "Hourly Bowling * ​ Reorder Products" at bounding box center [492, 105] width 685 height 52
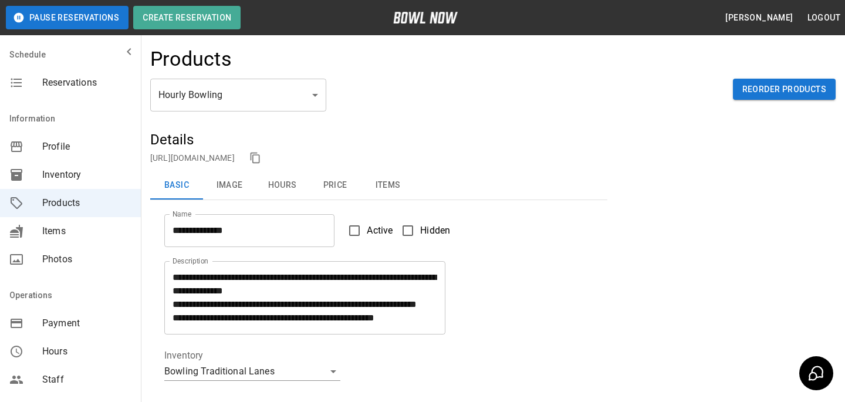
click at [232, 109] on body "**********" at bounding box center [422, 389] width 845 height 779
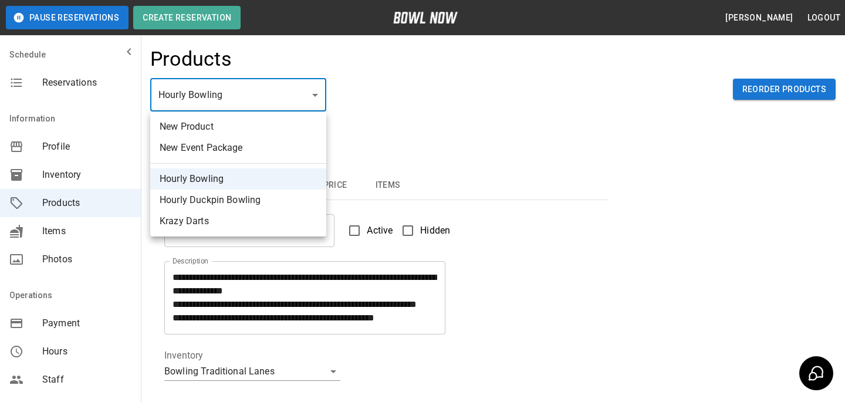
click at [752, 94] on div at bounding box center [422, 201] width 845 height 402
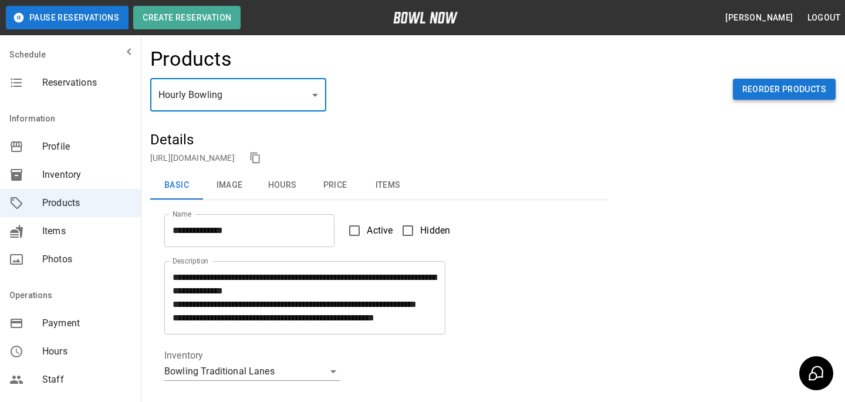
click at [760, 90] on button "Reorder Products" at bounding box center [784, 90] width 103 height 22
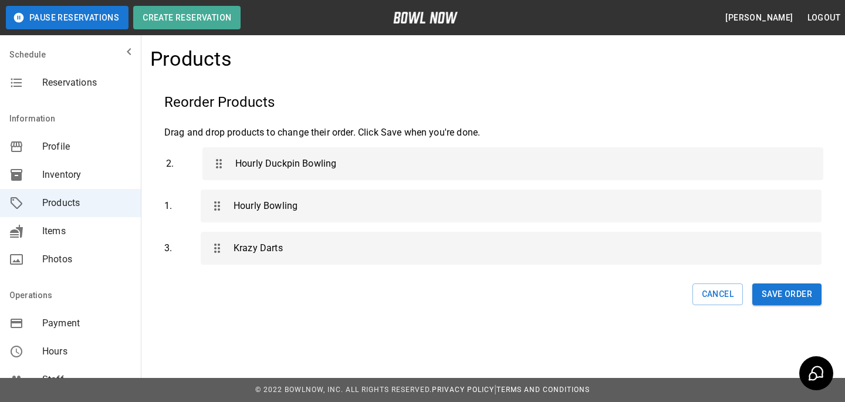
drag, startPoint x: 317, startPoint y: 224, endPoint x: 319, endPoint y: 176, distance: 48.1
click at [319, 176] on div "1 . Hourly Bowling 2 . Hourly Duckpin Bowling 3 . Krazy Darts" at bounding box center [492, 206] width 657 height 127
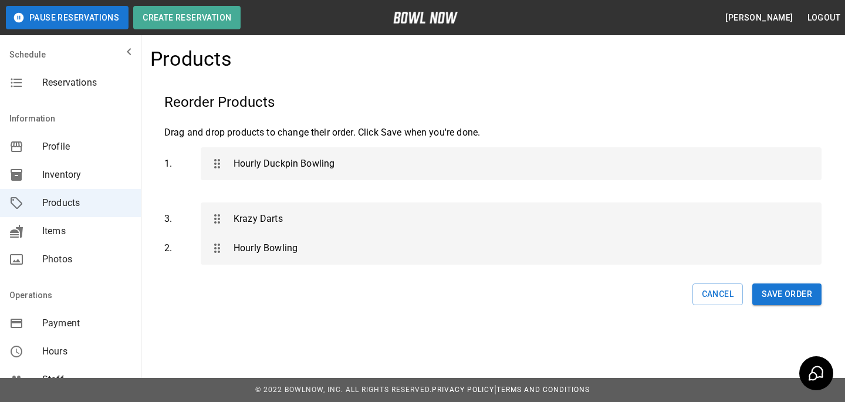
drag, startPoint x: 313, startPoint y: 257, endPoint x: 313, endPoint y: 208, distance: 49.3
click at [313, 208] on div "1 . Hourly Duckpin Bowling 2 . Hourly Bowling 3 . Krazy Darts" at bounding box center [492, 206] width 657 height 127
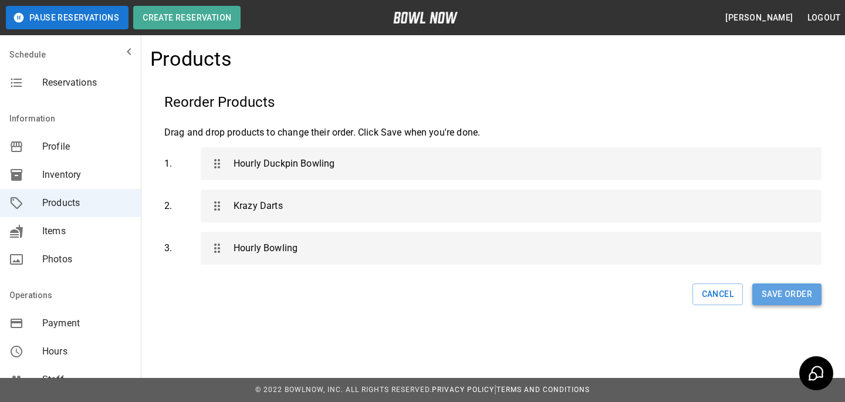
click at [754, 296] on button "Save Order" at bounding box center [786, 294] width 69 height 22
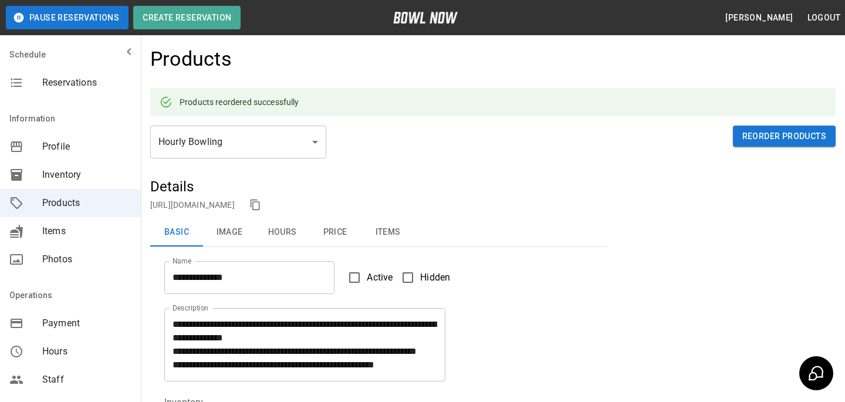
type input "**********"
type textarea "**********"
type input "**********"
type input "*"
type input "**"
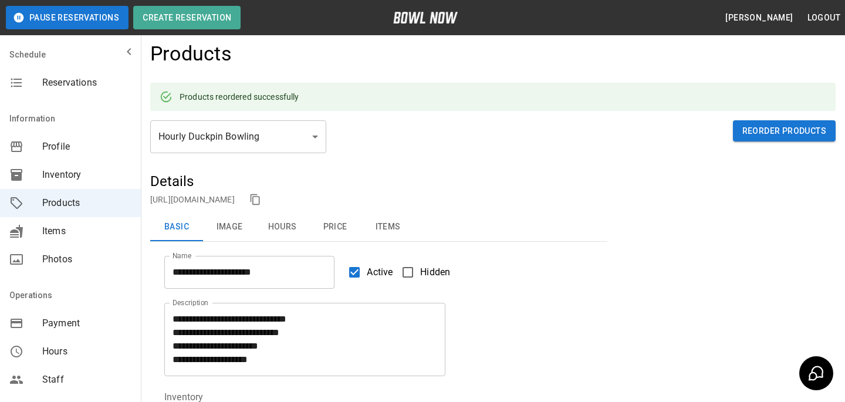
click at [245, 228] on button "Image" at bounding box center [229, 227] width 53 height 28
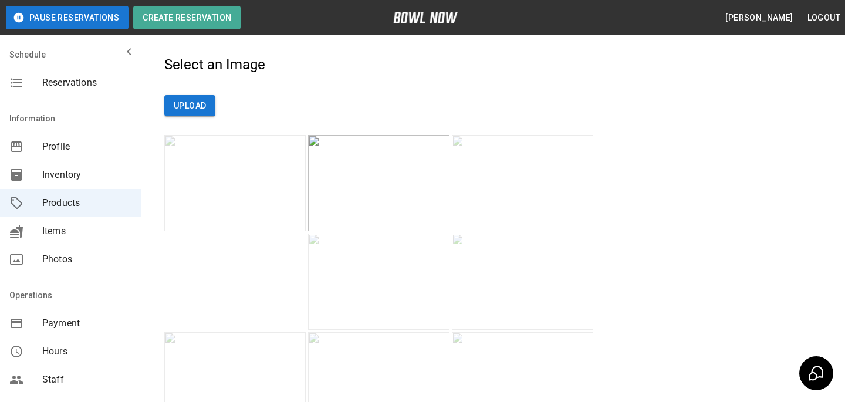
scroll to position [262, 0]
click at [204, 115] on button "Upload" at bounding box center [189, 104] width 51 height 22
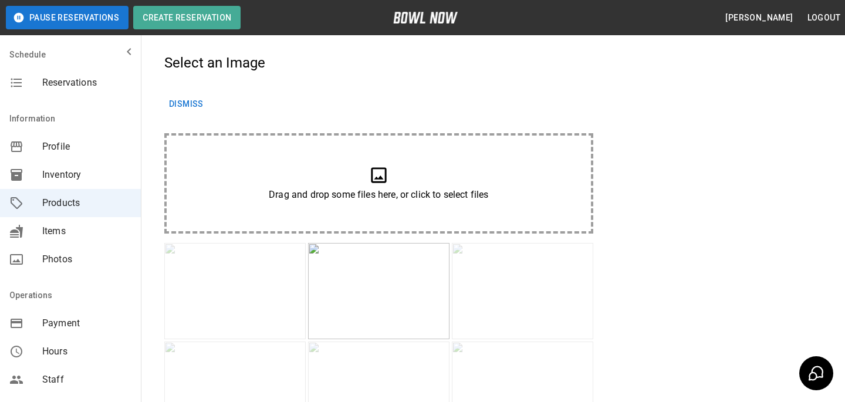
click at [217, 202] on div "Drag and drop some files here, or click to select files" at bounding box center [379, 183] width 366 height 37
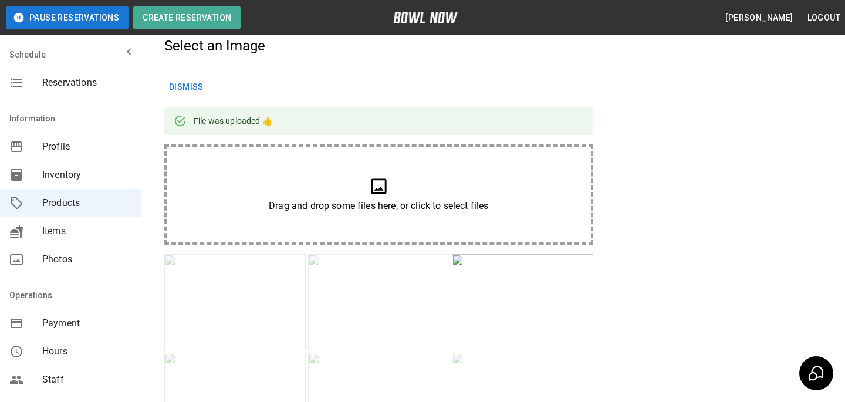
scroll to position [280, 0]
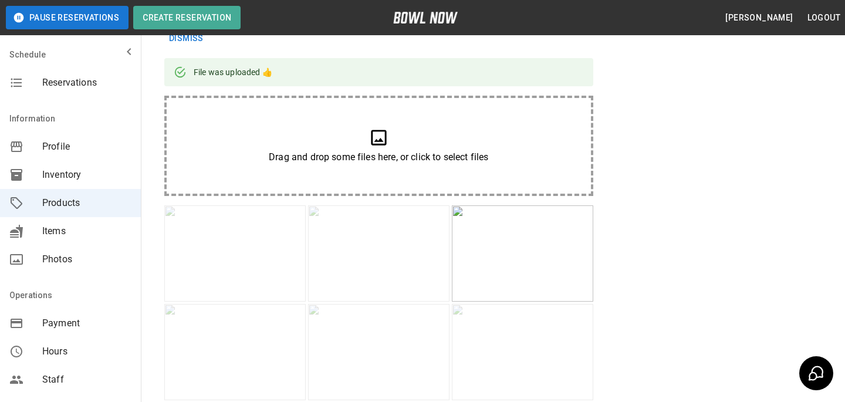
click at [241, 302] on img at bounding box center [234, 253] width 141 height 96
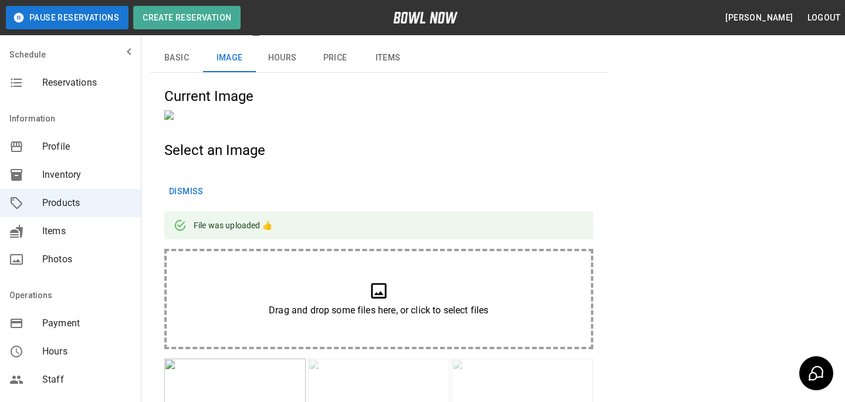
scroll to position [0, 0]
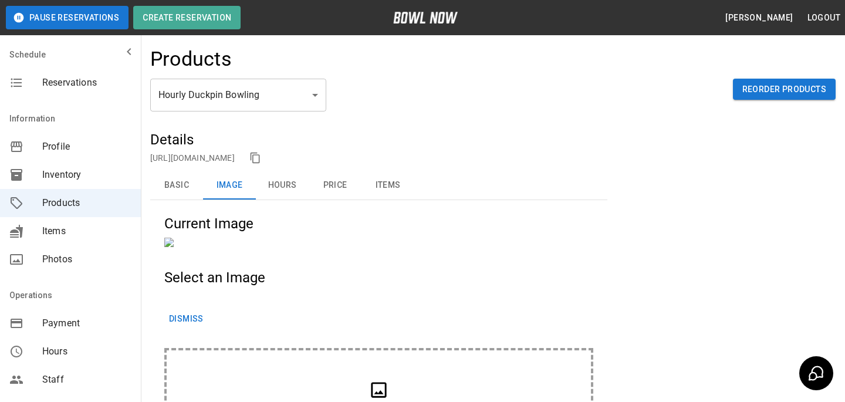
click at [235, 154] on link "https://bowlnow.com/places/UCKaLWYoLOIqQGWPng4f?pid=rzLXg7yBrfwvtqqftZsr" at bounding box center [192, 157] width 84 height 9
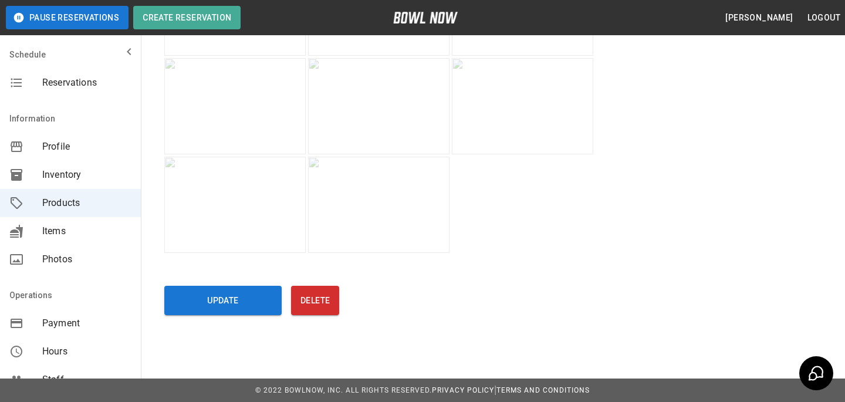
scroll to position [1356, 0]
click at [252, 300] on button "Update" at bounding box center [222, 300] width 117 height 29
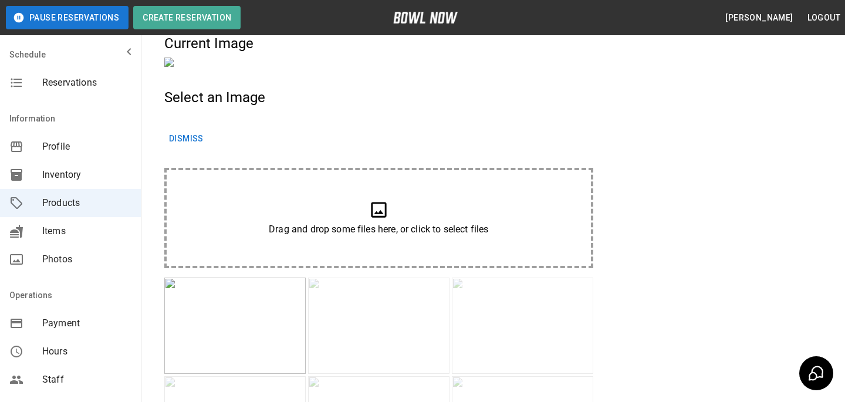
scroll to position [0, 0]
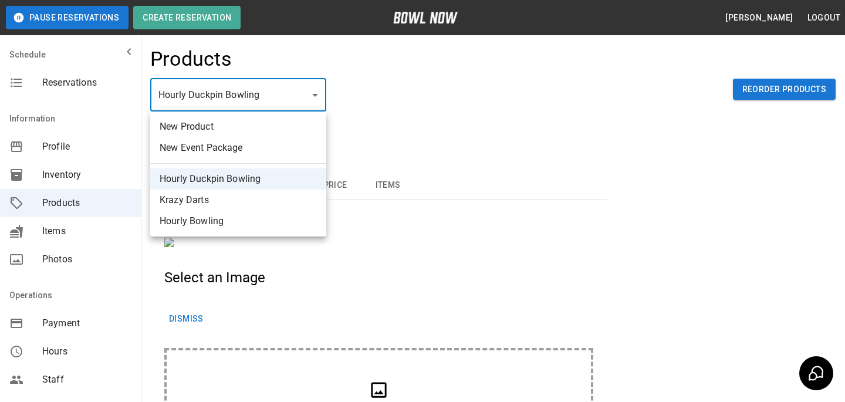
click at [225, 202] on li "Krazy Darts" at bounding box center [238, 200] width 176 height 21
type input "*"
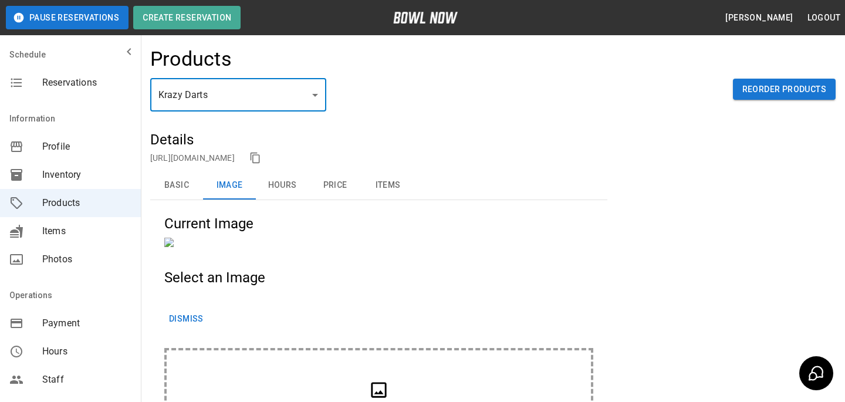
scroll to position [252, 0]
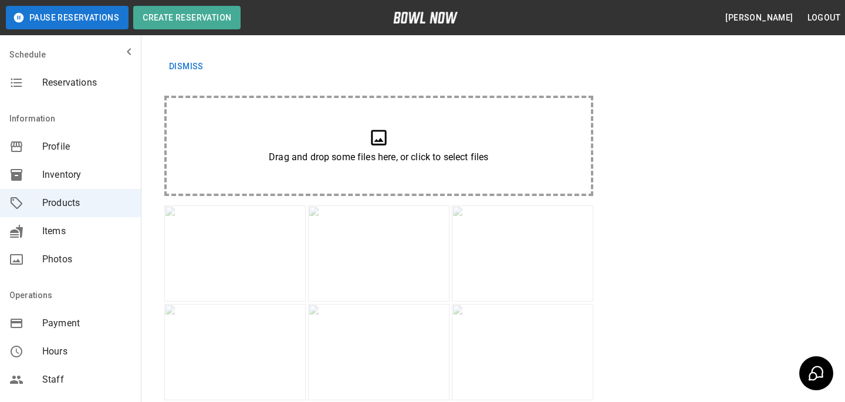
click at [211, 164] on div "Drag and drop some files here, or click to select files" at bounding box center [379, 145] width 366 height 37
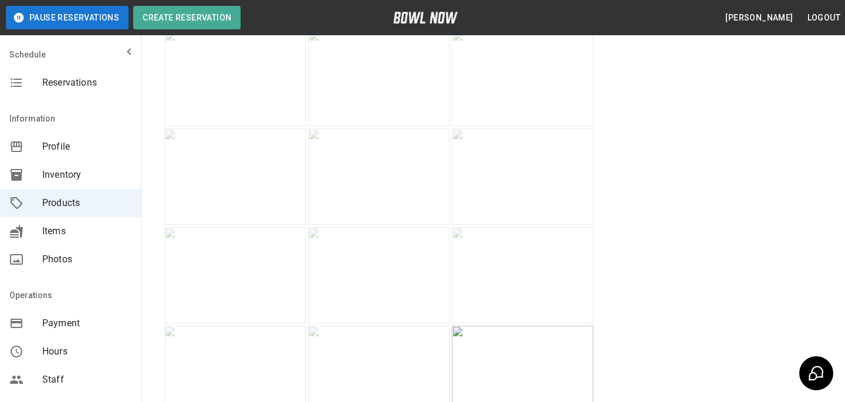
scroll to position [417, 0]
click at [260, 137] on img at bounding box center [234, 88] width 141 height 96
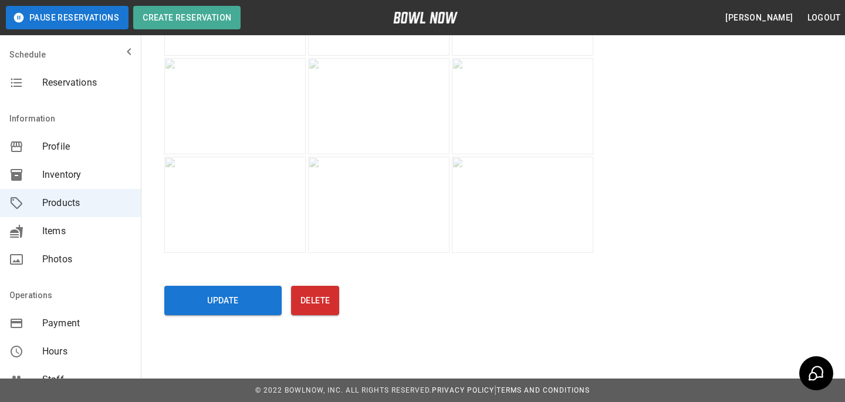
scroll to position [1356, 0]
click at [252, 302] on button "Update" at bounding box center [222, 300] width 117 height 29
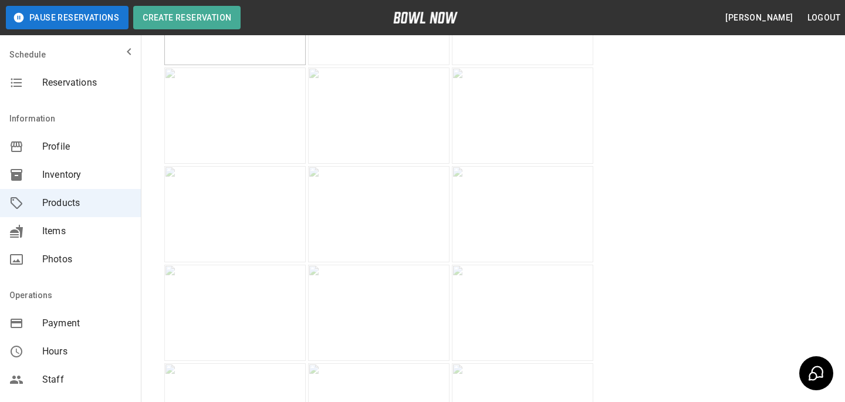
scroll to position [0, 0]
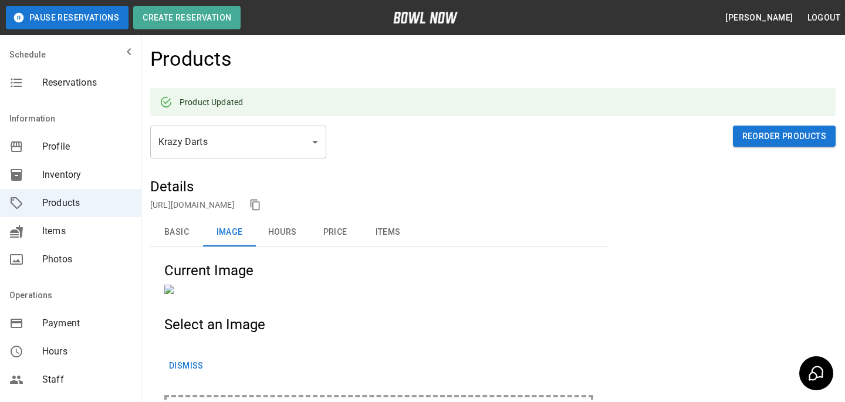
click at [235, 204] on link "https://bowlnow.com/places/UCKaLWYoLOIqQGWPng4f?pid=fEzH6tb6exhcaAVF3RMh" at bounding box center [192, 204] width 84 height 9
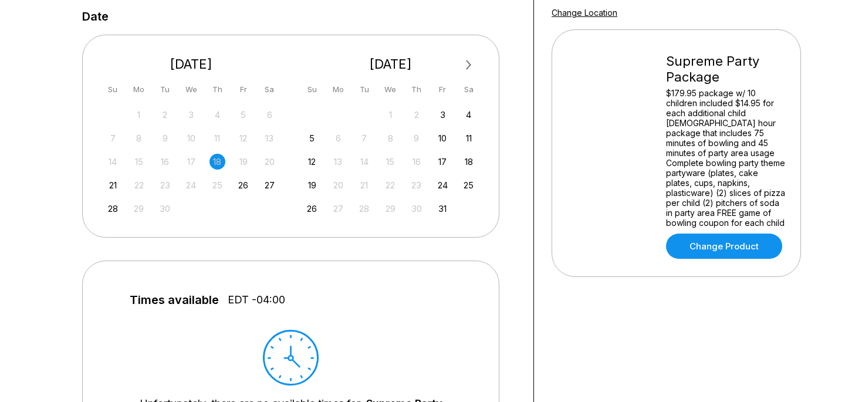
scroll to position [338, 0]
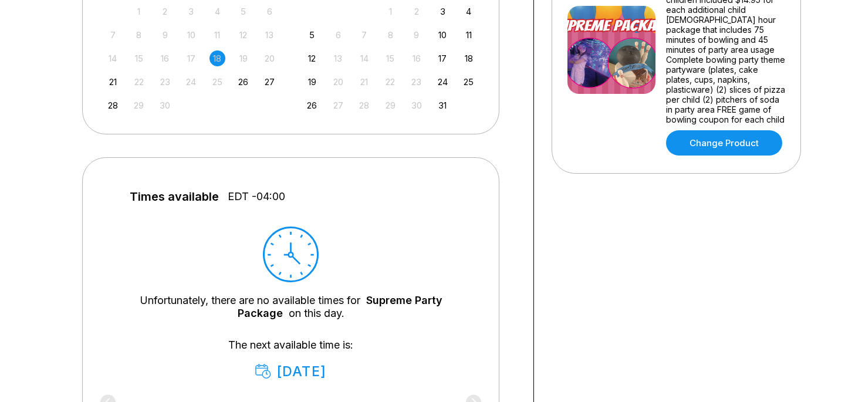
click at [252, 89] on div "21 22 23 24 25 26 27" at bounding box center [191, 81] width 176 height 18
click at [249, 89] on div "21 22 23 24 25 26 27" at bounding box center [191, 81] width 176 height 18
click at [239, 83] on div "26" at bounding box center [243, 82] width 16 height 16
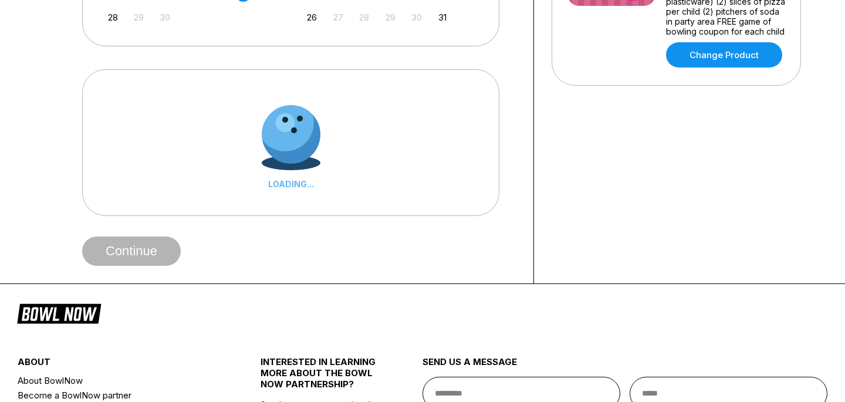
scroll to position [438, 0]
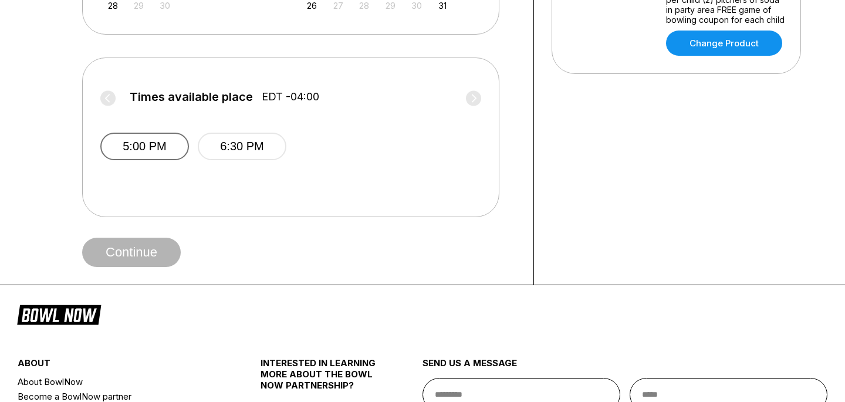
click at [160, 147] on button "5:00 PM" at bounding box center [144, 147] width 89 height 28
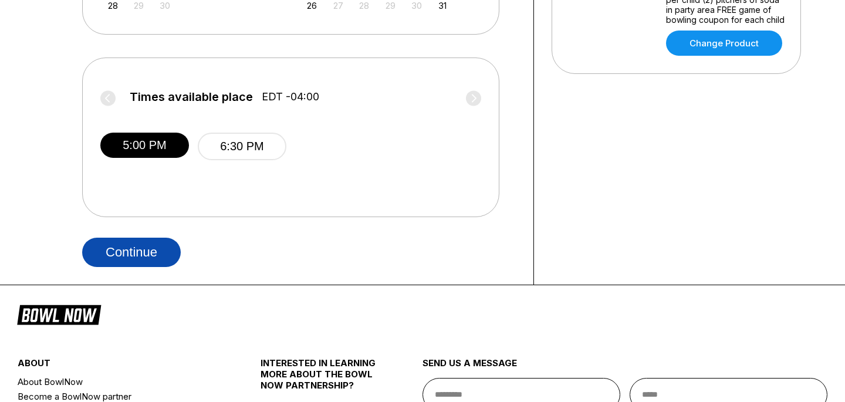
click at [161, 251] on button "Continue" at bounding box center [131, 252] width 99 height 29
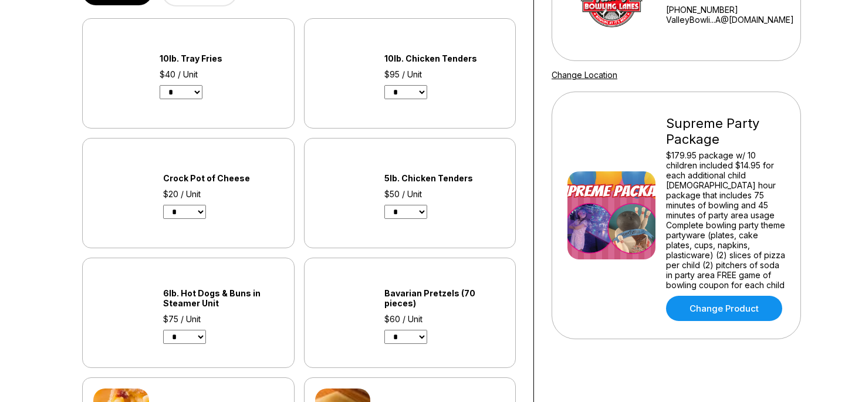
scroll to position [227, 0]
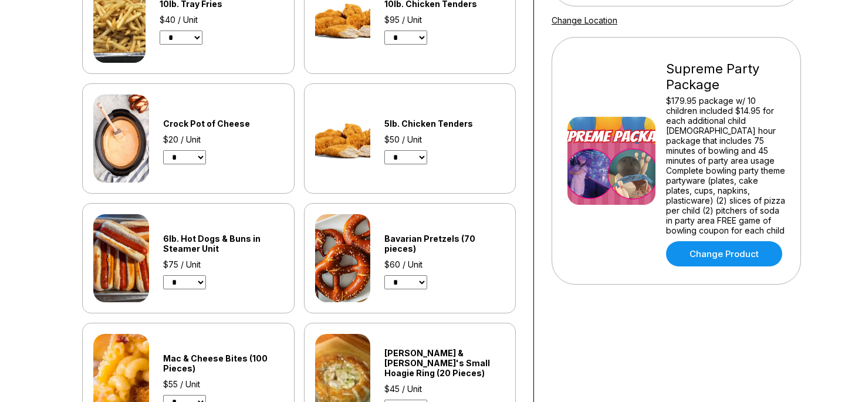
click at [699, 227] on div "Supreme Party Package $179.95 package w/ 10 children included $14.95 for each a…" at bounding box center [725, 160] width 119 height 211
click at [699, 245] on link "Change Product" at bounding box center [724, 253] width 116 height 25
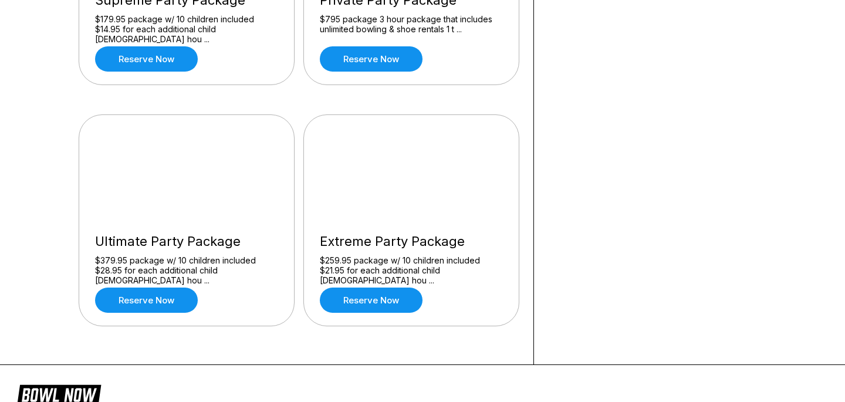
scroll to position [996, 0]
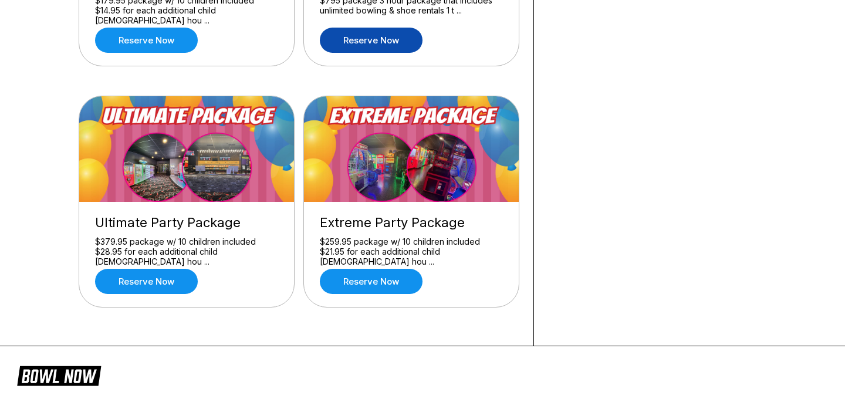
click at [375, 49] on link "Reserve now" at bounding box center [371, 40] width 103 height 25
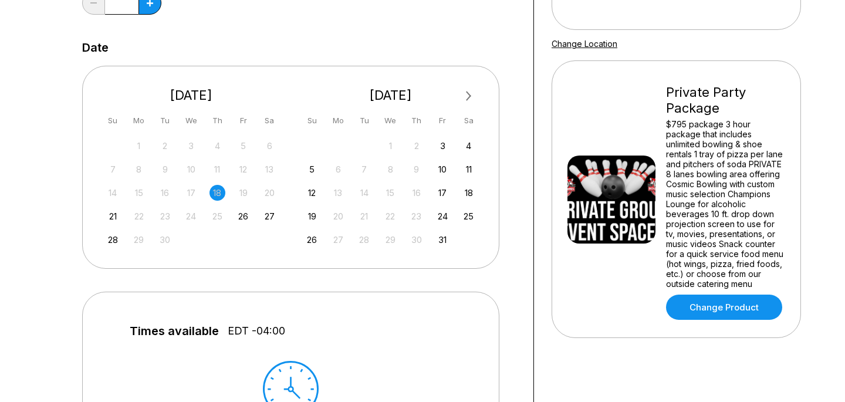
scroll to position [224, 0]
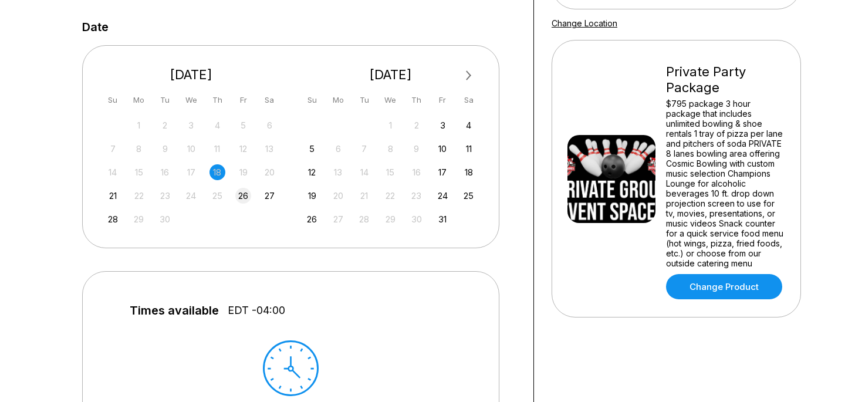
click at [247, 195] on div "26" at bounding box center [243, 196] width 16 height 16
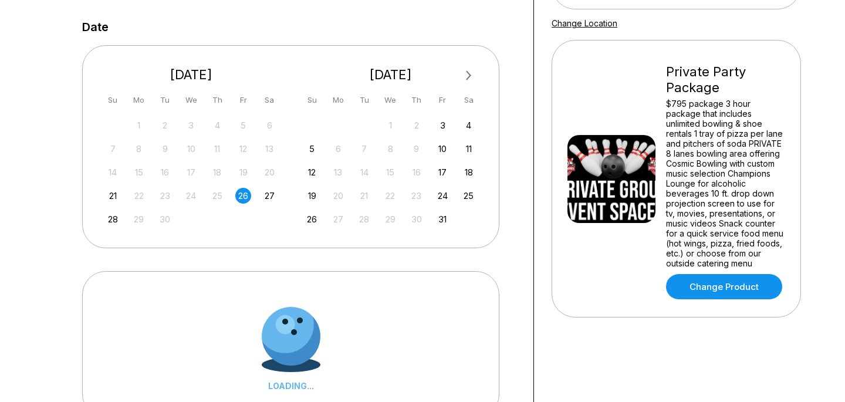
scroll to position [345, 0]
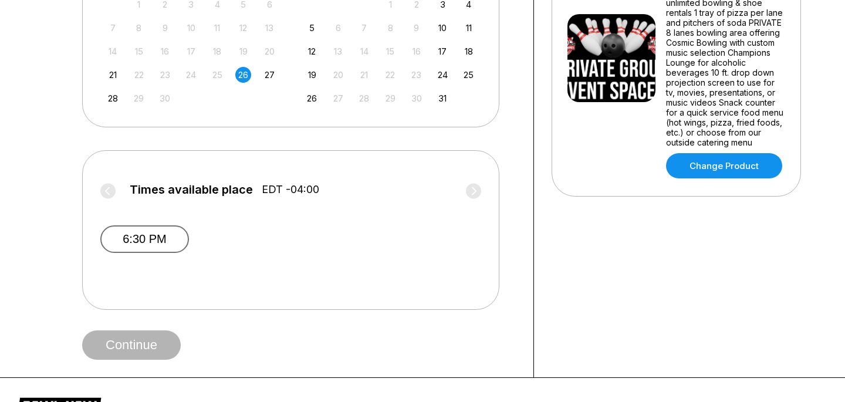
click at [162, 251] on button "6:30 PM" at bounding box center [144, 239] width 89 height 28
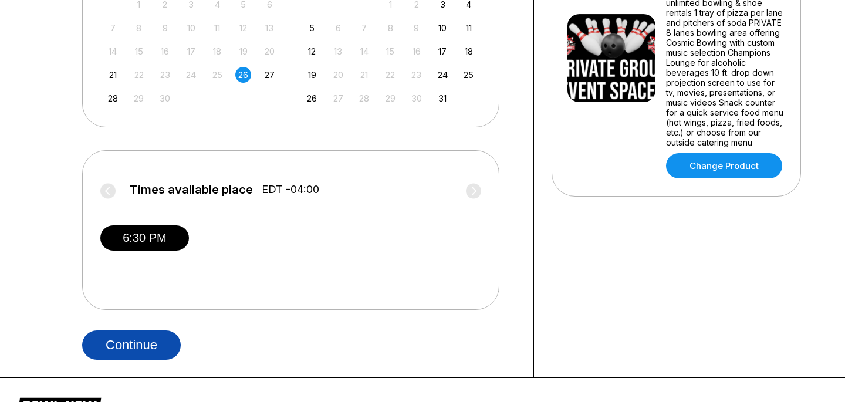
click at [151, 350] on button "Continue" at bounding box center [131, 344] width 99 height 29
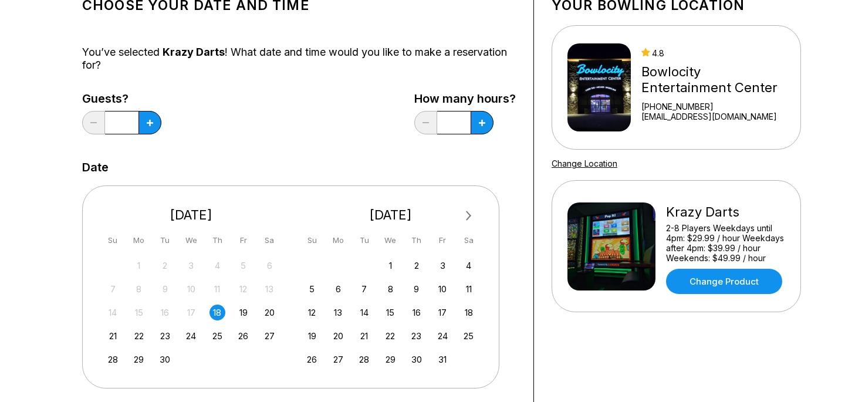
scroll to position [84, 0]
click at [750, 293] on div "Krazy Darts 2-8 Players Weekdays until 4pm: $29.99 / hour Weekdays after 4pm: $…" at bounding box center [675, 246] width 249 height 132
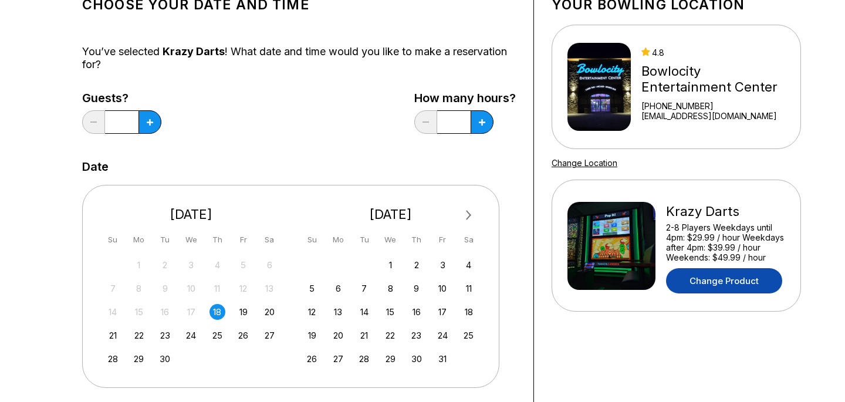
click at [746, 273] on link "Change Product" at bounding box center [724, 280] width 116 height 25
